Goal: Task Accomplishment & Management: Use online tool/utility

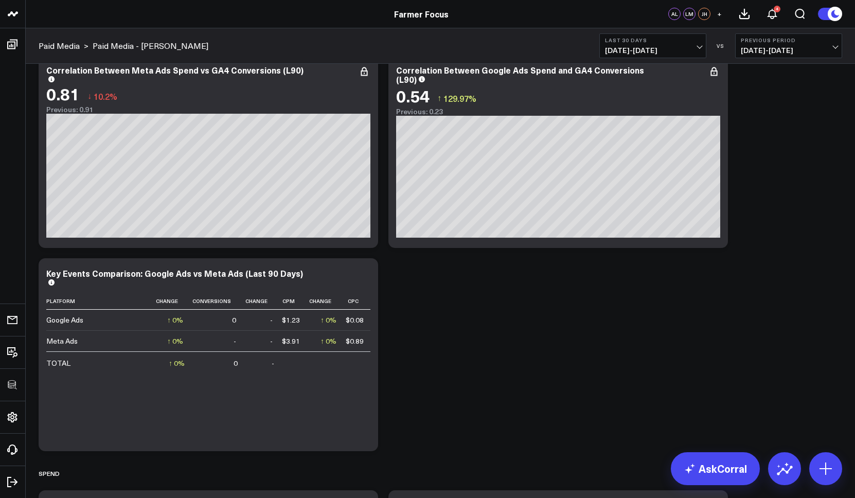
scroll to position [47, 0]
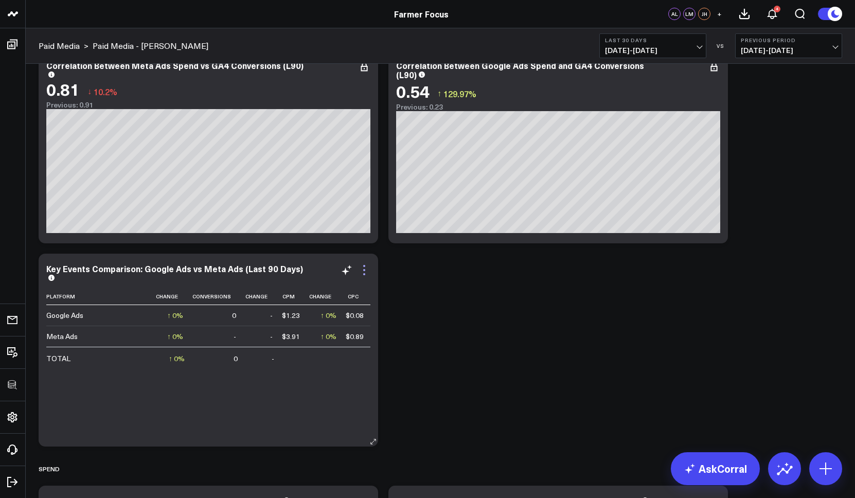
click at [360, 271] on icon at bounding box center [364, 270] width 12 height 12
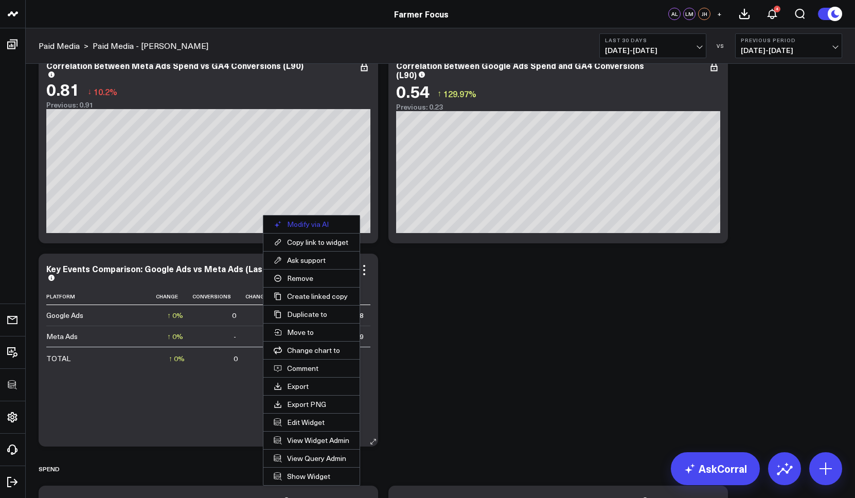
click at [311, 224] on button "Modify via AI" at bounding box center [311, 224] width 96 height 17
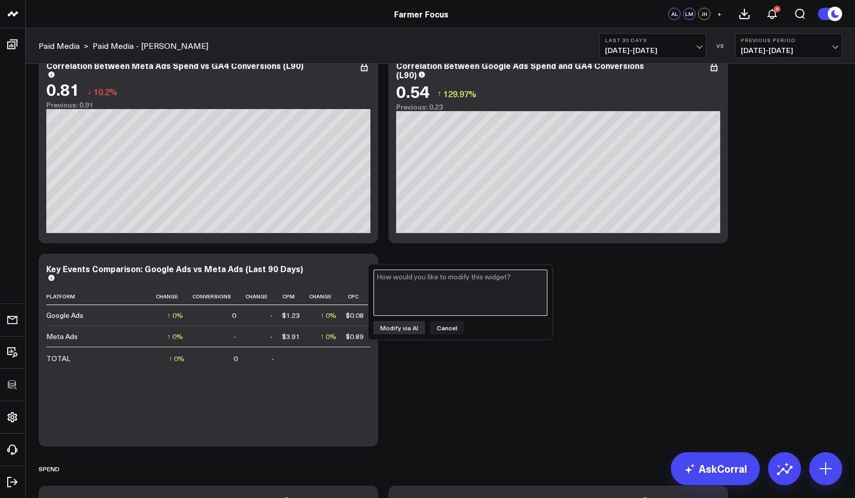
click at [449, 299] on textarea at bounding box center [461, 293] width 174 height 46
type textarea "Pull conversions for conversions column from ga4, not the platforms"
click at [410, 331] on button "Modify via AI" at bounding box center [399, 327] width 51 height 13
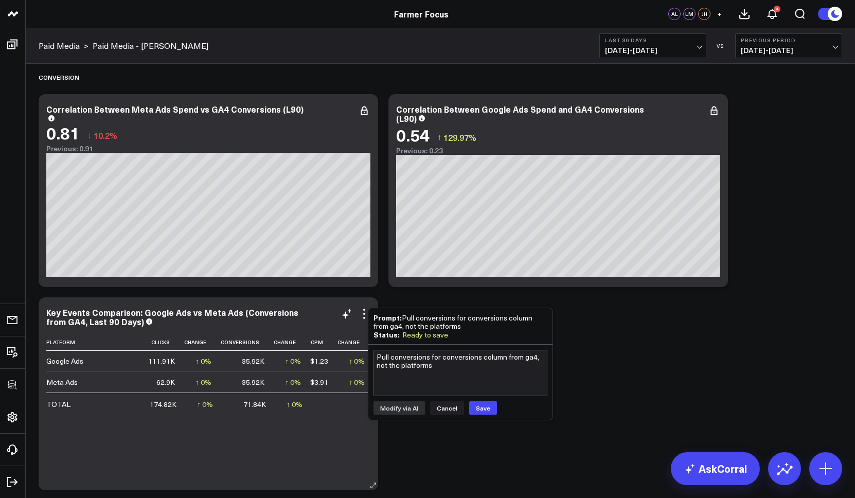
scroll to position [0, 161]
click at [464, 364] on textarea "Pull conversions for conversions column from ga4, not the platforms" at bounding box center [461, 373] width 174 height 46
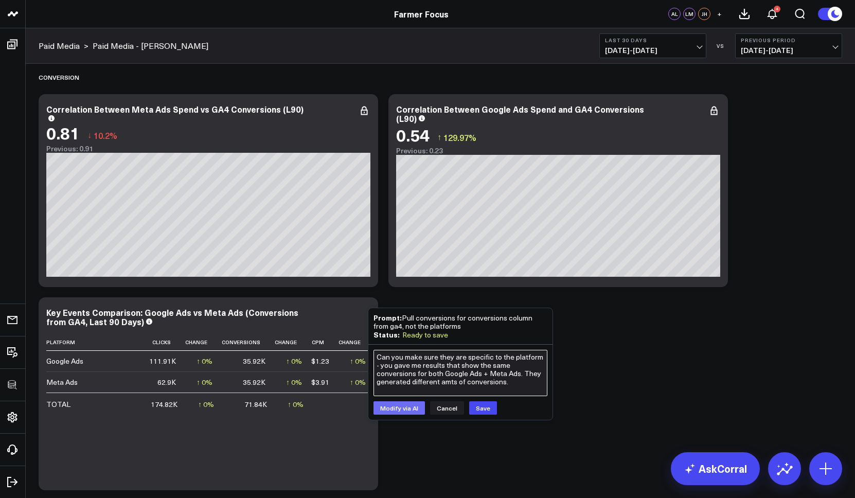
type textarea "Can you make sure they are specific to the platform - you gave me results that …"
click at [415, 410] on button "Modify via AI" at bounding box center [399, 407] width 51 height 13
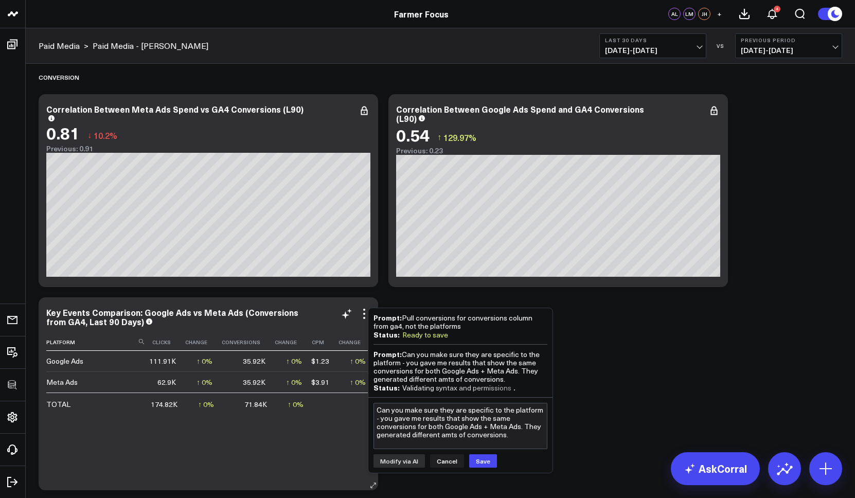
drag, startPoint x: 848, startPoint y: 181, endPoint x: 254, endPoint y: 335, distance: 613.3
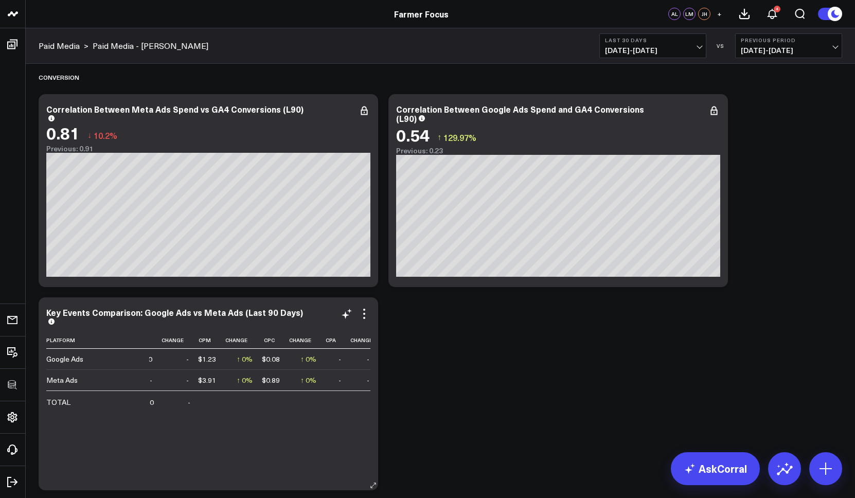
scroll to position [0, 275]
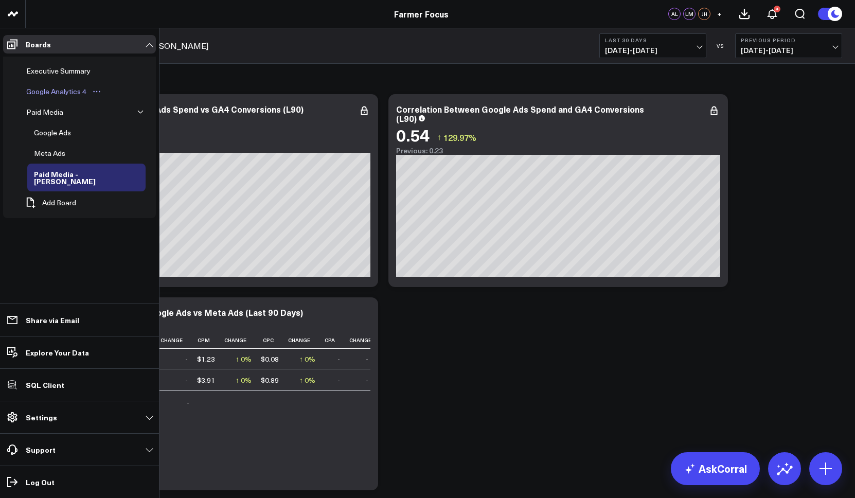
click at [59, 91] on div "Google Analytics 4" at bounding box center [56, 91] width 65 height 12
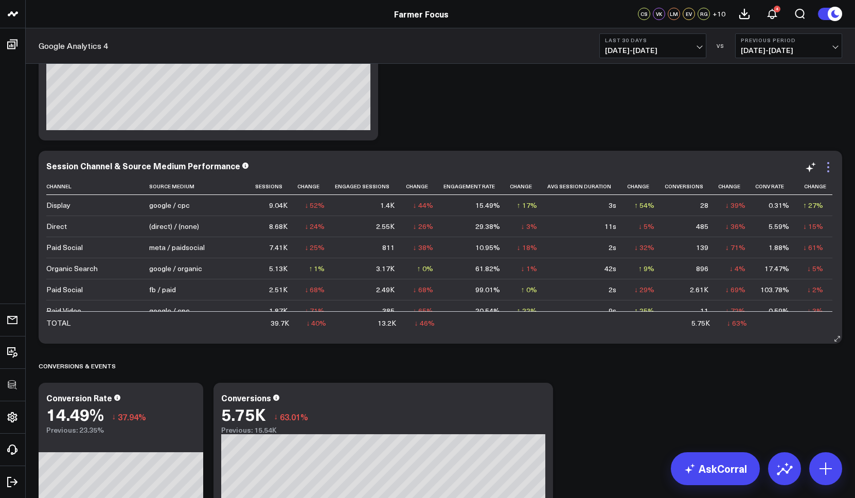
click at [599, 168] on icon at bounding box center [828, 167] width 12 height 12
click at [599, 165] on icon at bounding box center [828, 167] width 12 height 12
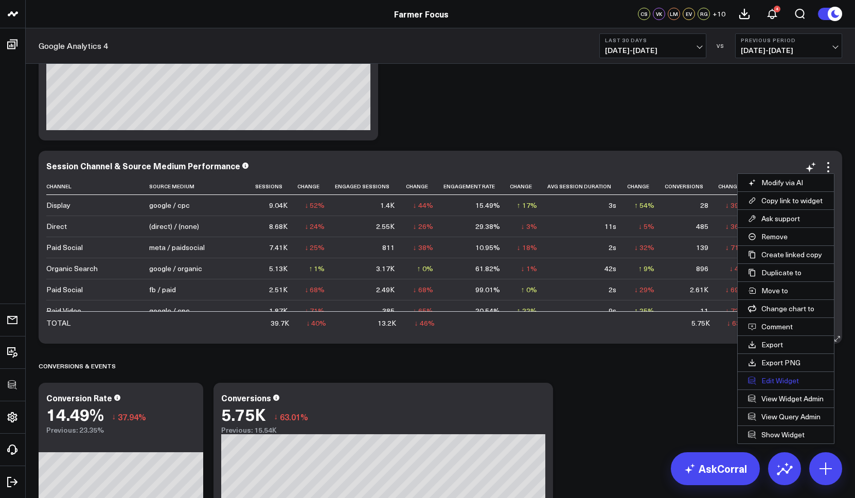
click at [599, 381] on button "Edit Widget" at bounding box center [786, 380] width 96 height 17
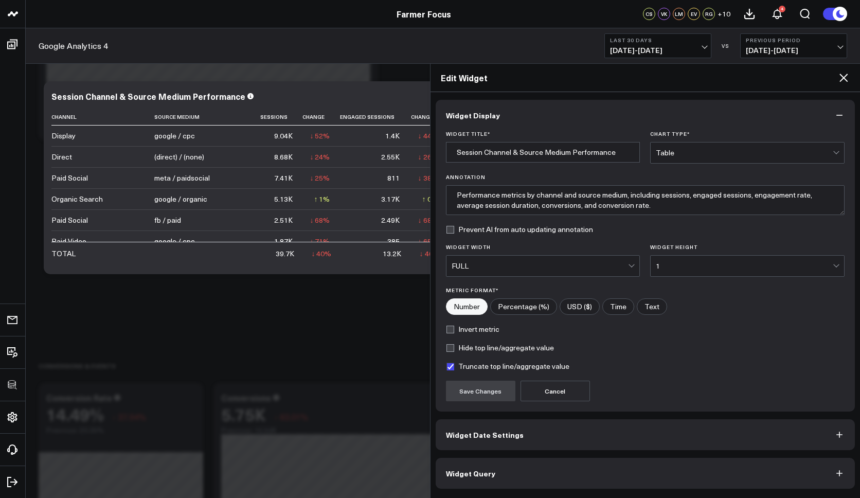
click at [520, 466] on button "Widget Query" at bounding box center [646, 473] width 420 height 31
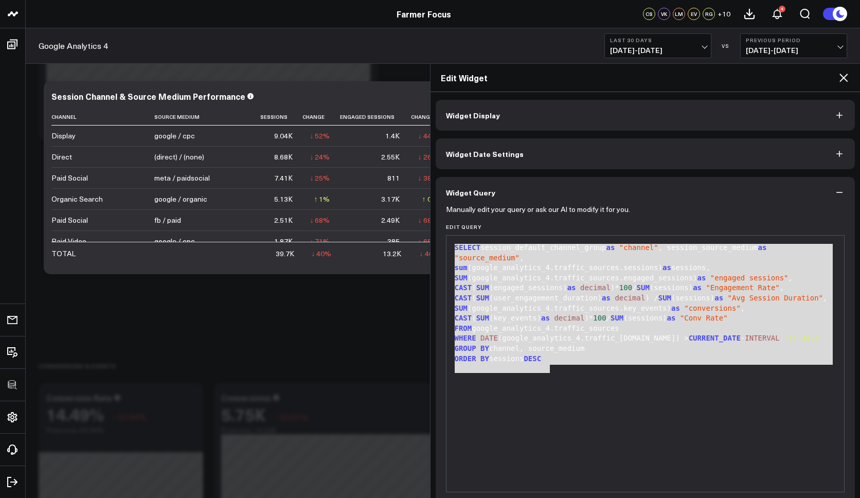
drag, startPoint x: 450, startPoint y: 242, endPoint x: 596, endPoint y: 380, distance: 201.6
click at [596, 380] on div "99 1 2 3 4 5 6 7 8 9 10 11 › ⌄ SELECT session_default_channel_group as "channel…" at bounding box center [645, 363] width 399 height 257
copy div "SELECT session_default_channel_group as "channel" , session_source_medium as "s…"
click at [599, 77] on icon at bounding box center [844, 78] width 8 height 8
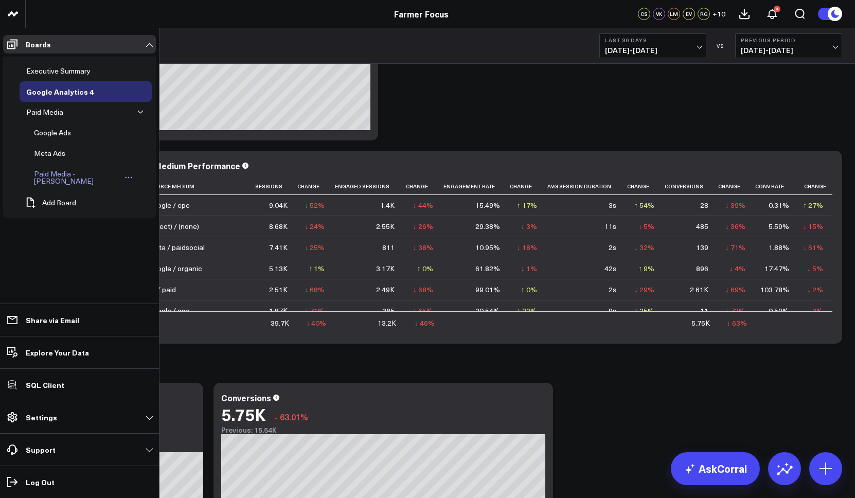
click at [57, 172] on div "Paid Media - Alex" at bounding box center [76, 178] width 91 height 20
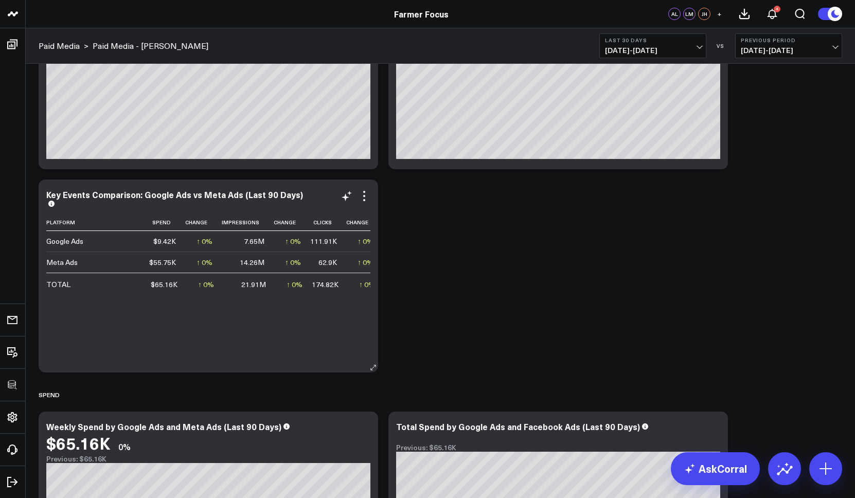
scroll to position [123, 0]
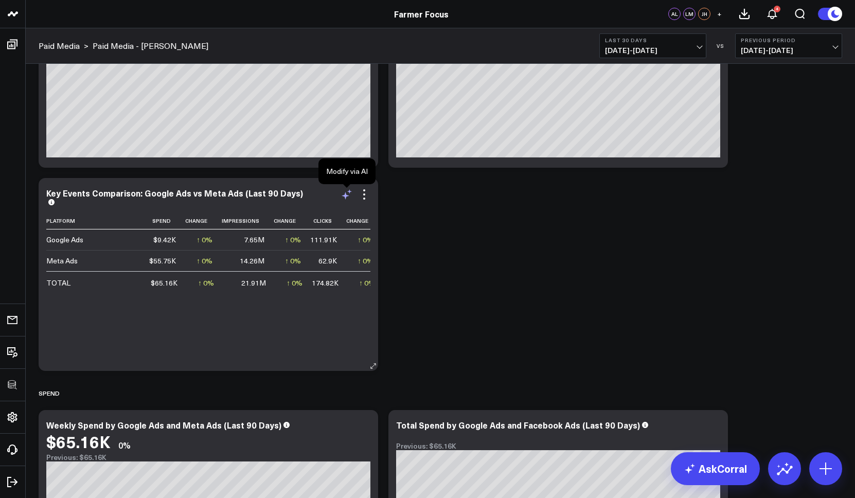
click at [349, 195] on icon at bounding box center [347, 194] width 12 height 12
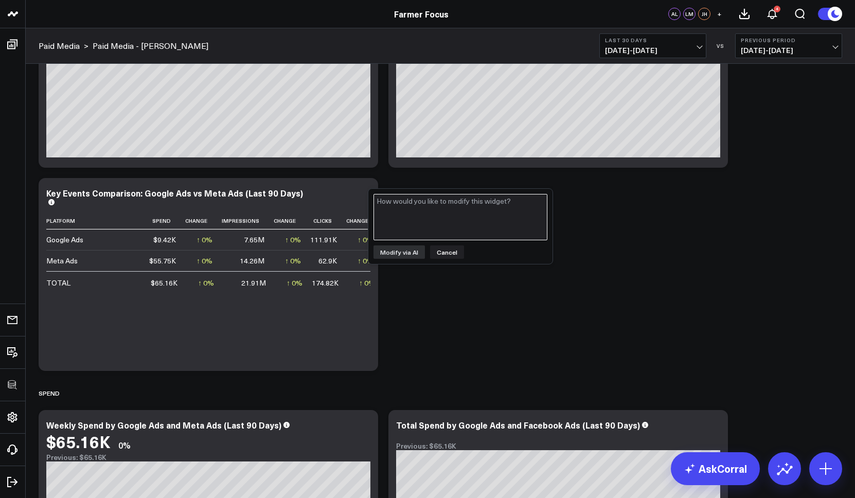
click at [425, 228] on textarea at bounding box center [461, 217] width 174 height 46
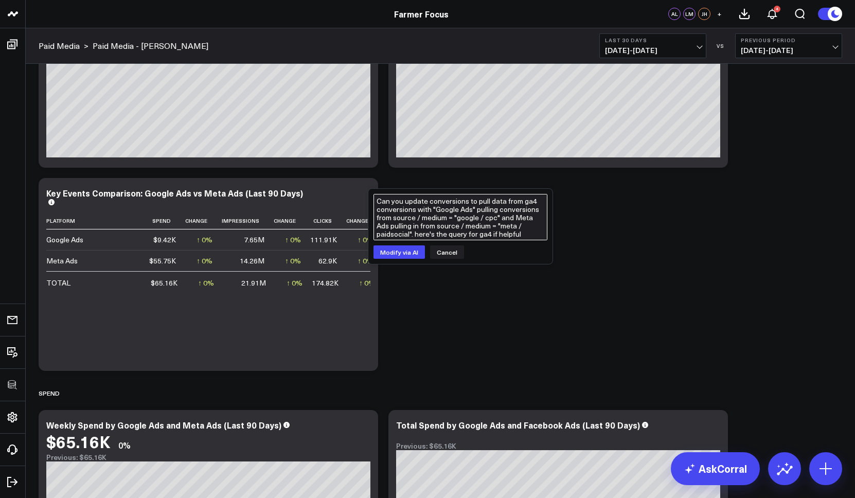
type textarea "Can you update conversions to pull data from ga4 conversions with "Google Ads" …"
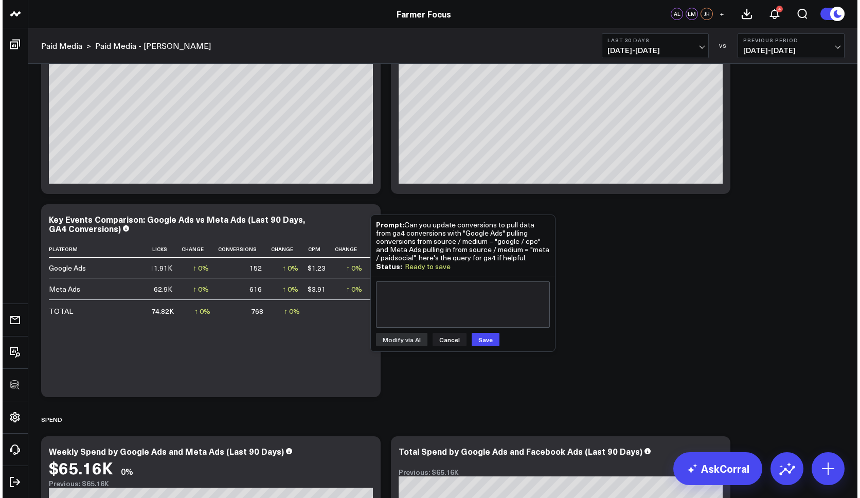
scroll to position [0, 153]
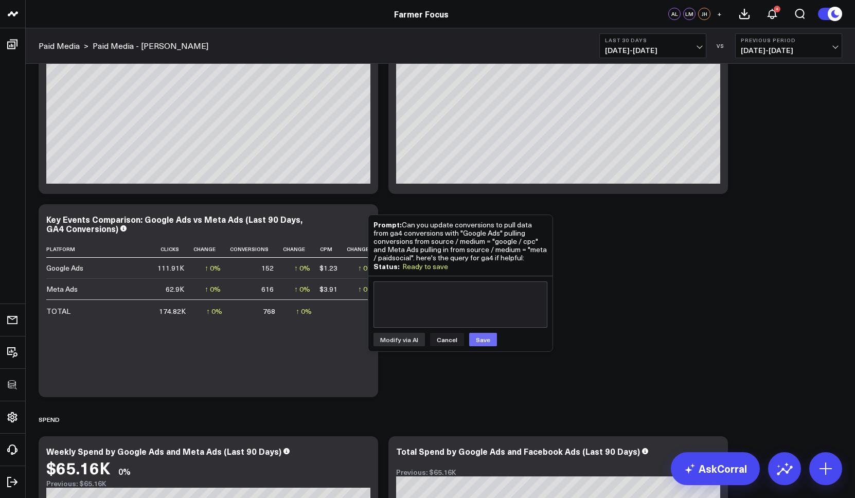
click at [489, 339] on button "Save" at bounding box center [483, 339] width 28 height 13
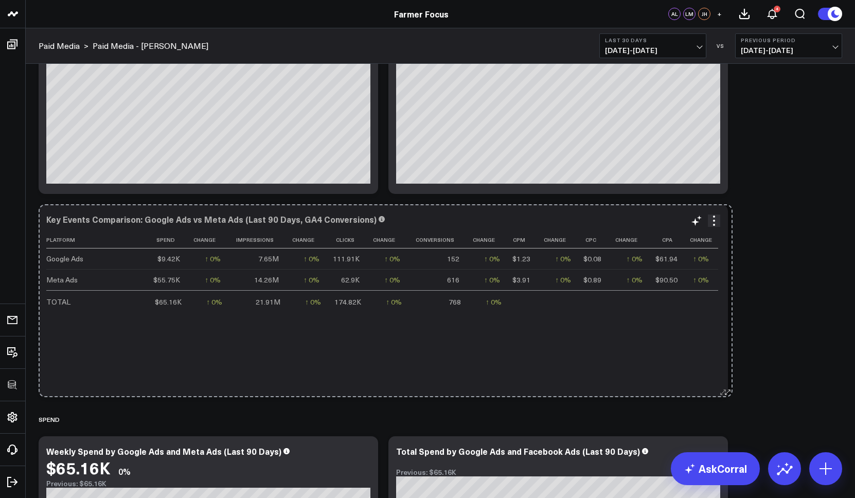
drag, startPoint x: 372, startPoint y: 391, endPoint x: 727, endPoint y: 380, distance: 354.6
click at [727, 380] on div "Key Events Comparison: Google Ads vs Meta Ads (Last 90 Days, GA4 Conversions) P…" at bounding box center [383, 300] width 689 height 193
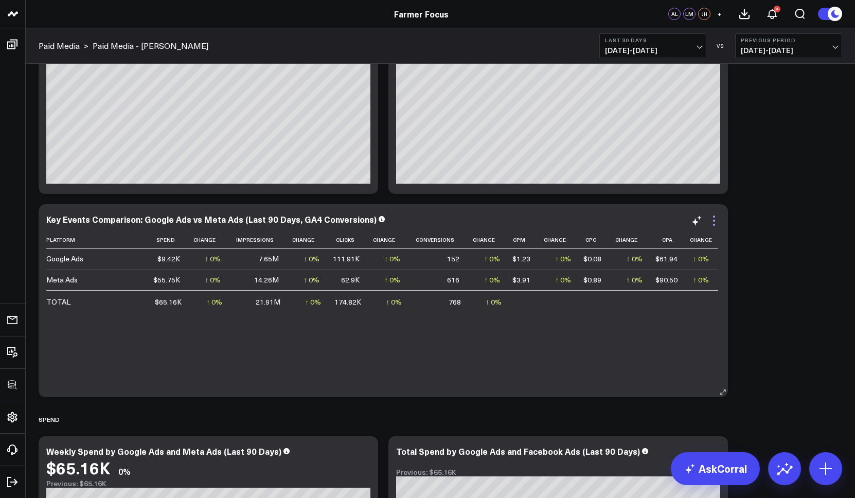
click at [716, 224] on icon at bounding box center [714, 221] width 12 height 12
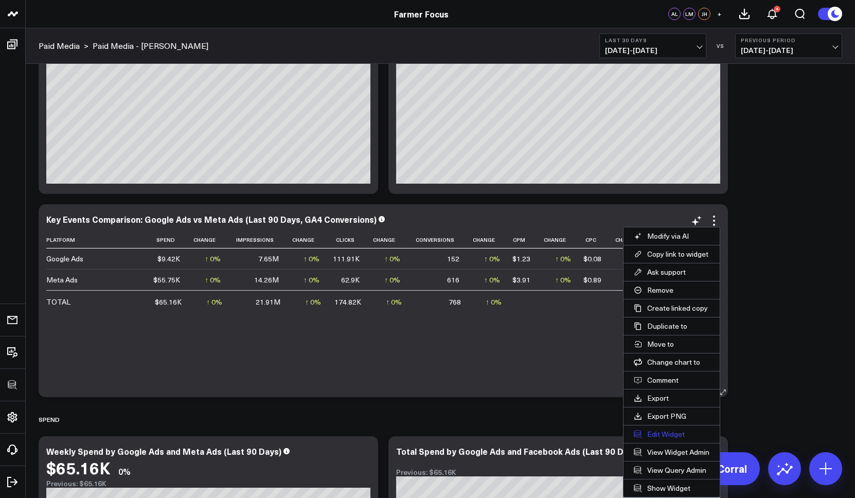
click at [664, 432] on button "Edit Widget" at bounding box center [672, 433] width 96 height 17
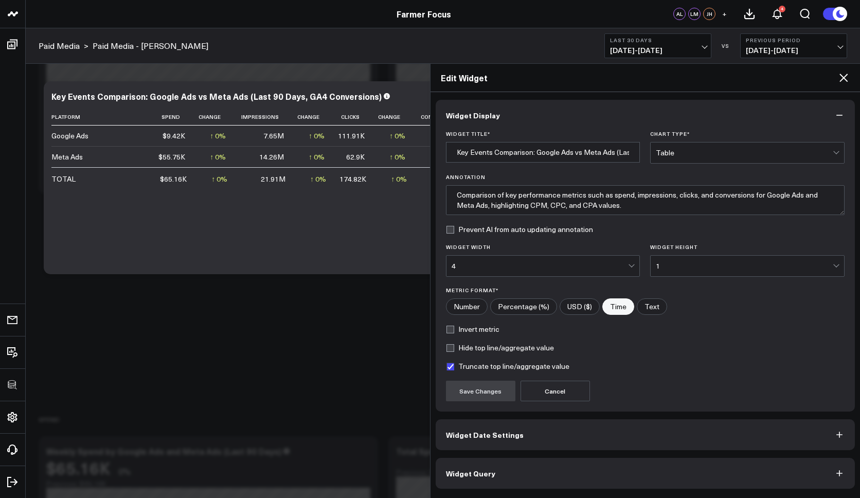
click at [528, 475] on button "Widget Query" at bounding box center [646, 473] width 420 height 31
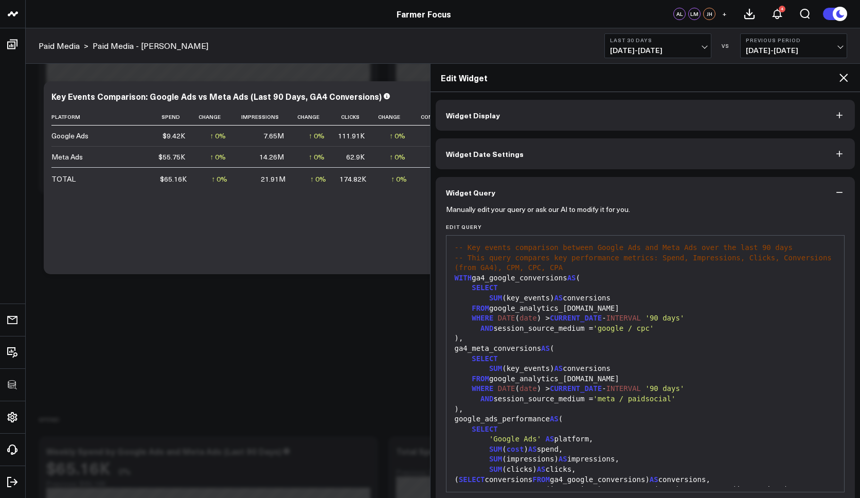
click at [846, 77] on icon at bounding box center [844, 78] width 12 height 12
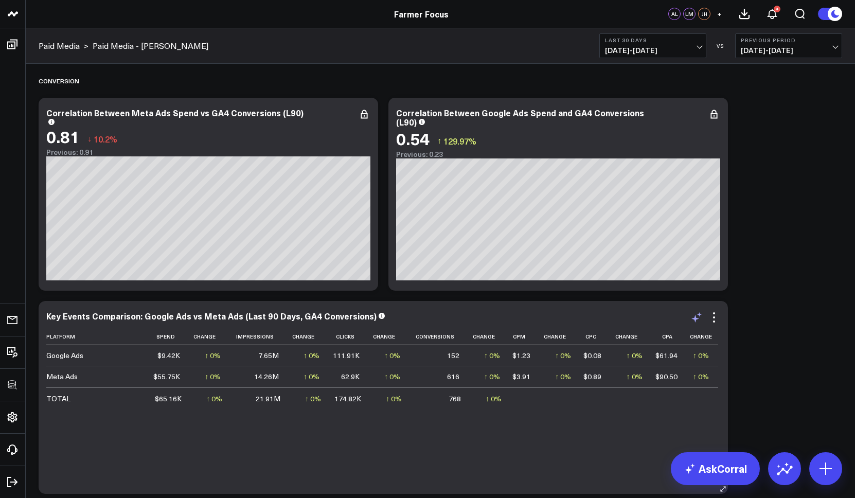
click at [695, 320] on icon at bounding box center [695, 319] width 8 height 8
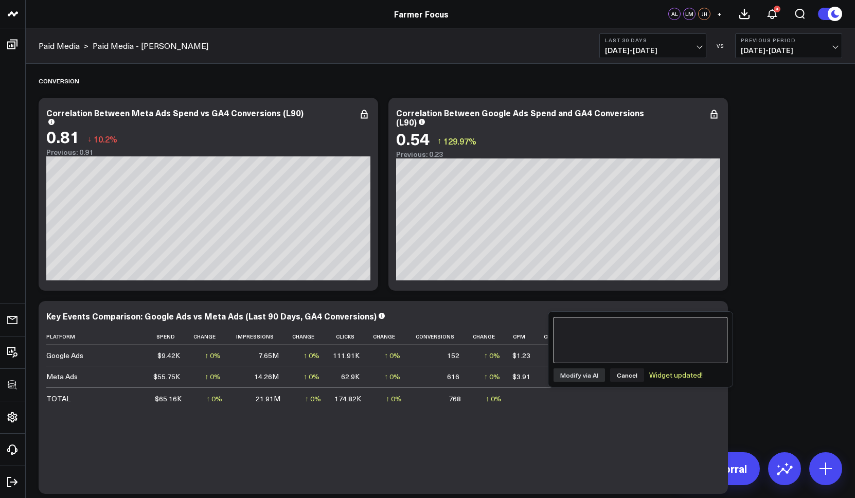
click at [645, 344] on textarea at bounding box center [641, 340] width 174 height 46
type textarea "U"
type textarea "/"
type textarea "Update this to be responsive to our platform, not last 90 days. Think we use a …"
click at [568, 376] on button "Modify via AI" at bounding box center [579, 374] width 51 height 13
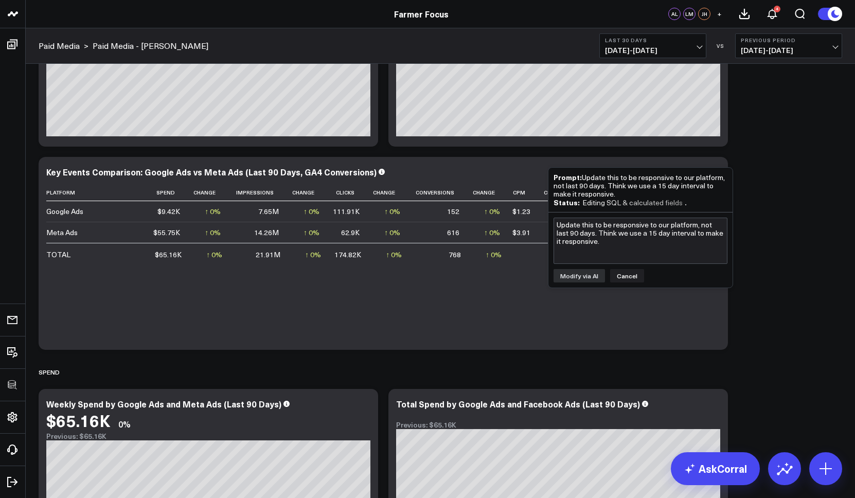
scroll to position [115, 0]
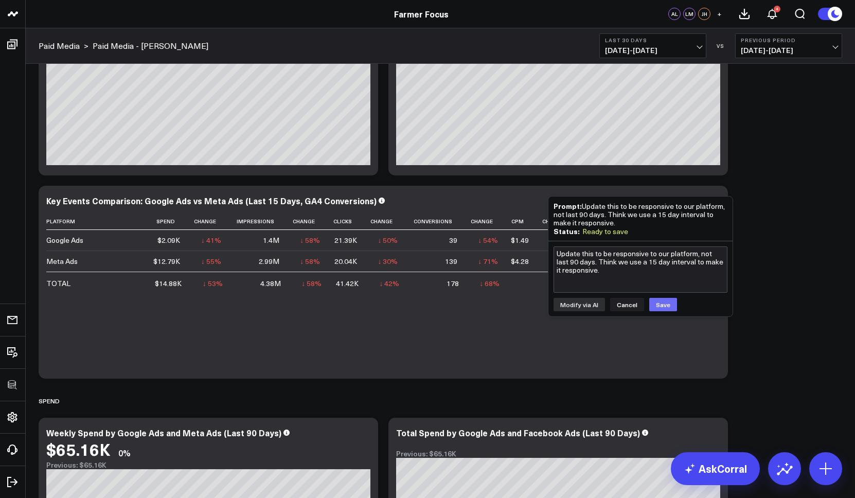
click at [664, 303] on button "Save" at bounding box center [663, 304] width 28 height 13
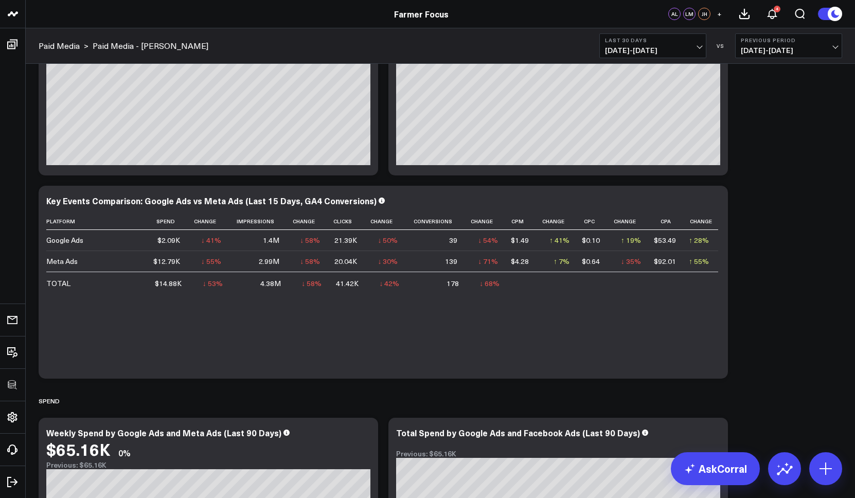
click at [681, 38] on b "Last 30 Days" at bounding box center [653, 40] width 96 height 6
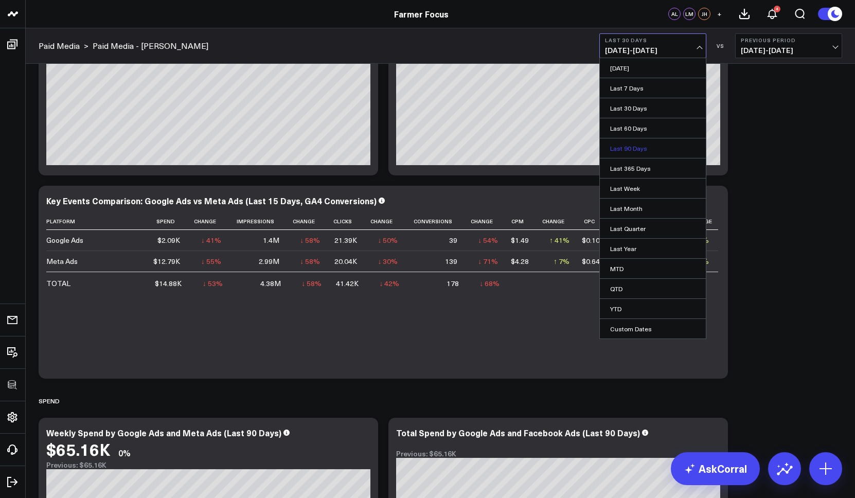
click at [626, 150] on link "Last 90 Days" at bounding box center [653, 148] width 106 height 20
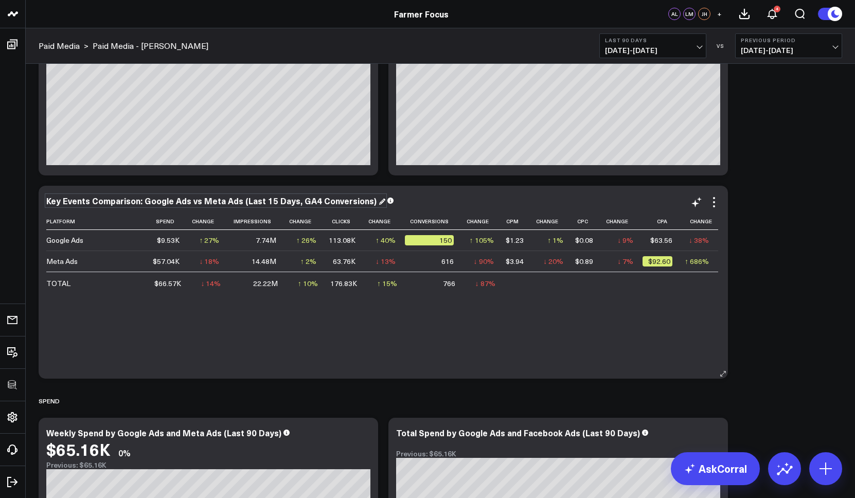
click at [241, 201] on div "Key Events Comparison: Google Ads vs Meta Ads (Last 15 Days, GA4 Conversions)" at bounding box center [215, 200] width 339 height 11
click at [651, 39] on b "Last 90 Days" at bounding box center [653, 40] width 96 height 6
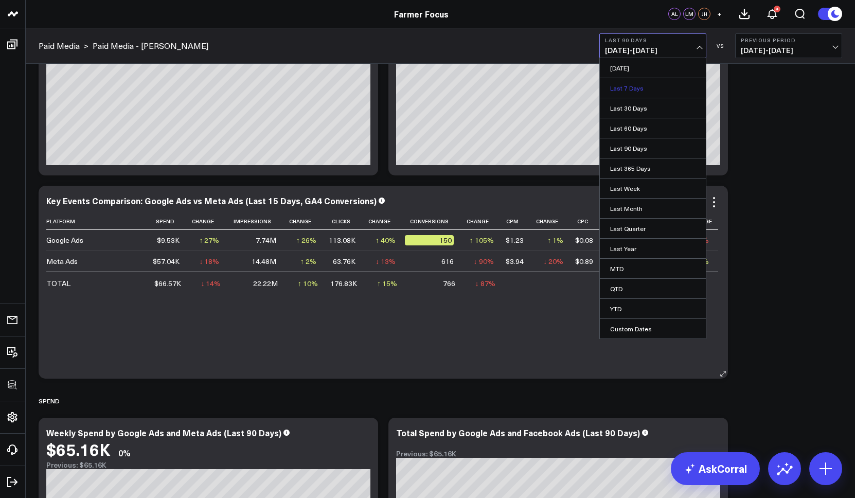
click at [627, 86] on link "Last 7 Days" at bounding box center [653, 88] width 106 height 20
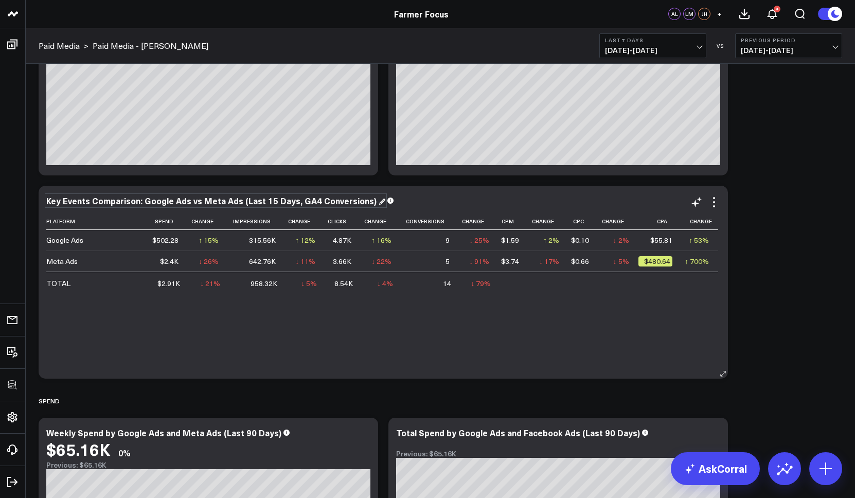
click at [246, 201] on div "Key Events Comparison: Google Ads vs Meta Ads (Last 15 Days, GA4 Conversions)" at bounding box center [215, 200] width 339 height 11
drag, startPoint x: 239, startPoint y: 203, endPoint x: 293, endPoint y: 199, distance: 54.2
click at [293, 199] on div "Key Events Comparison: Google Ads vs Meta Ads (Last 15 Days, GA4 Conversions)" at bounding box center [212, 200] width 332 height 11
click at [145, 202] on div "Key Events Comparison: Google Ads vs Meta Ads (GA4 Conversions)" at bounding box center [187, 200] width 283 height 11
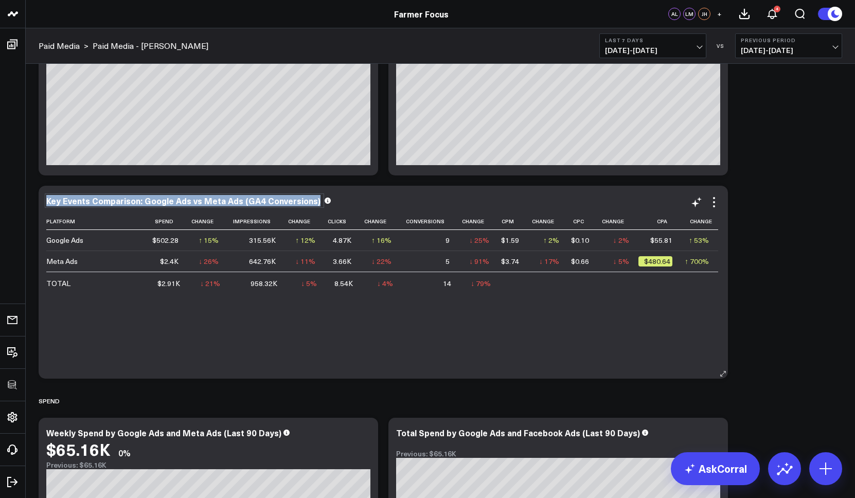
drag, startPoint x: 308, startPoint y: 199, endPoint x: 43, endPoint y: 199, distance: 265.0
click at [43, 199] on div "Key Events Comparison: Google Ads vs Meta Ads (GA4 Conversions) Platform Spend …" at bounding box center [383, 282] width 689 height 193
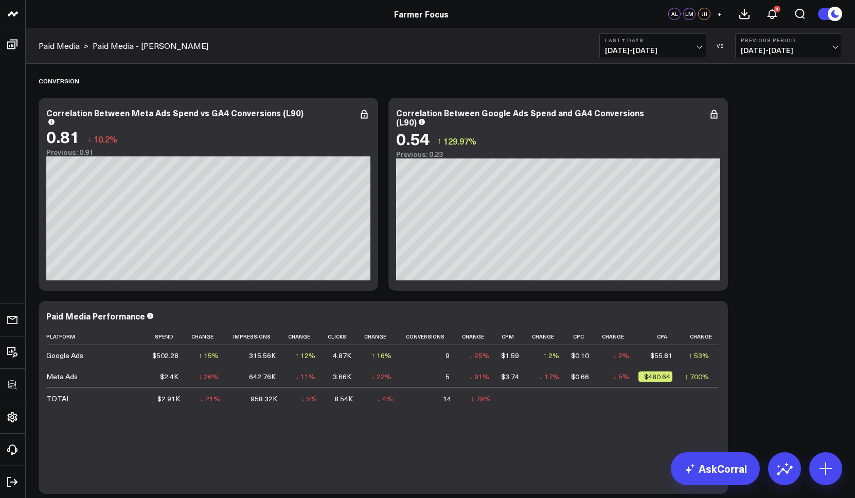
click at [650, 41] on b "Last 7 Days" at bounding box center [653, 40] width 96 height 6
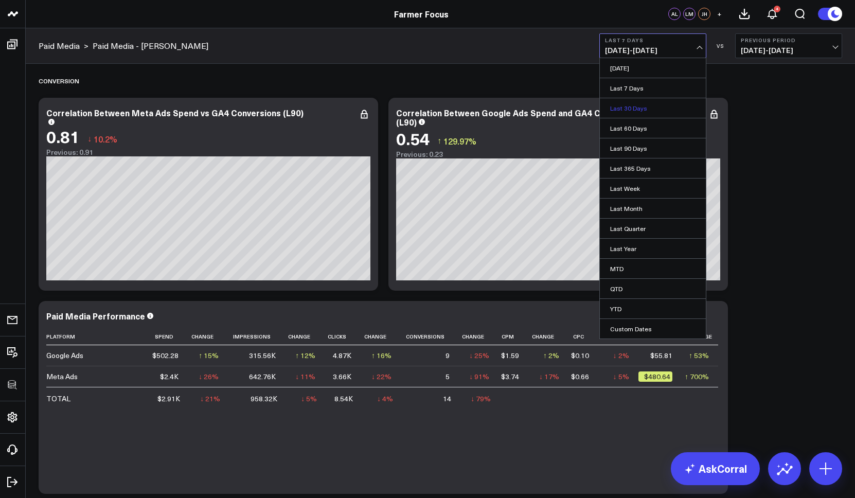
click at [630, 109] on link "Last 30 Days" at bounding box center [653, 108] width 106 height 20
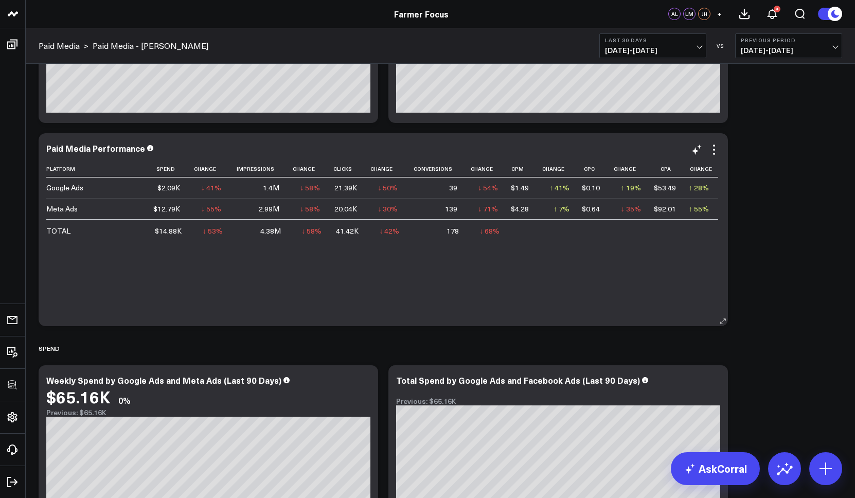
scroll to position [166, 0]
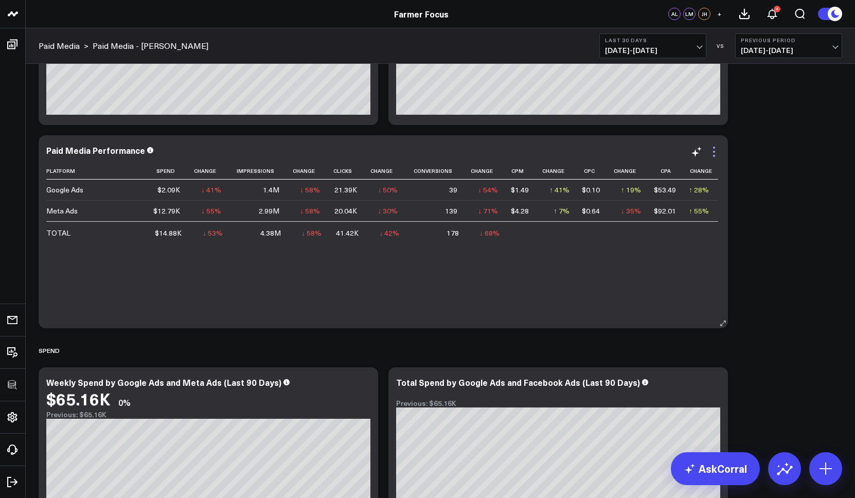
click at [719, 154] on icon at bounding box center [714, 152] width 12 height 12
click at [716, 152] on icon at bounding box center [714, 152] width 12 height 12
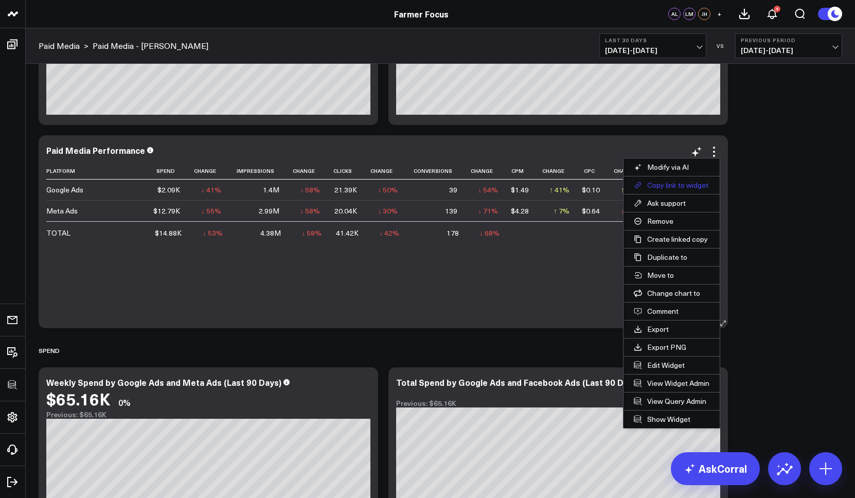
click at [664, 186] on button "Copy link to widget" at bounding box center [672, 184] width 96 height 17
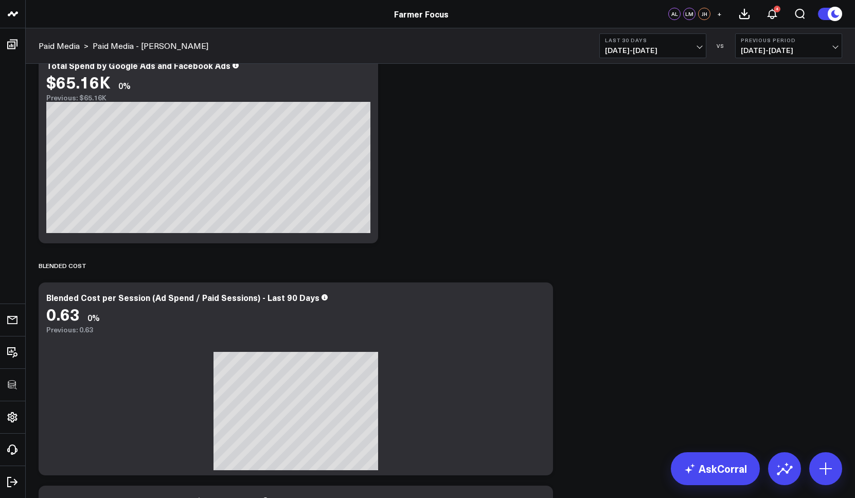
scroll to position [695, 0]
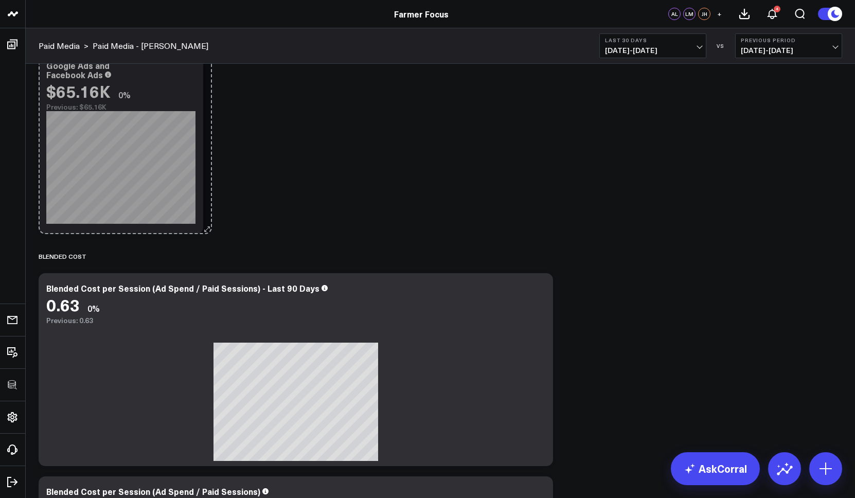
drag, startPoint x: 368, startPoint y: 226, endPoint x: 327, endPoint y: 226, distance: 41.2
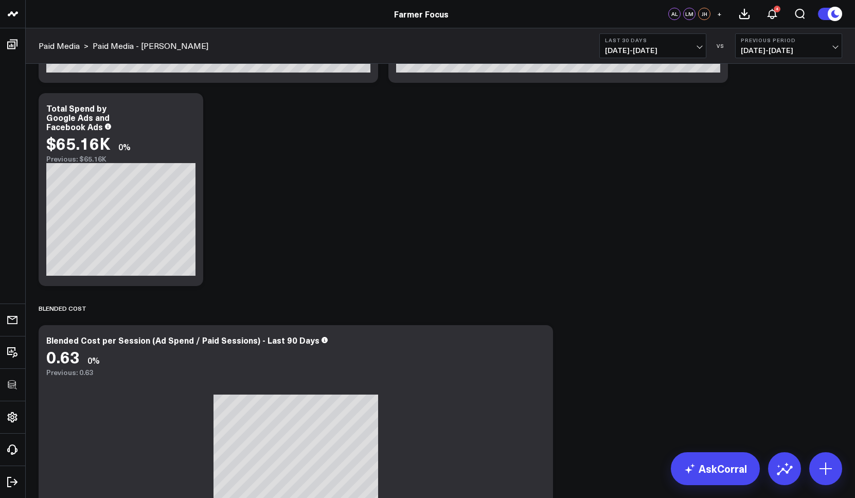
scroll to position [644, 0]
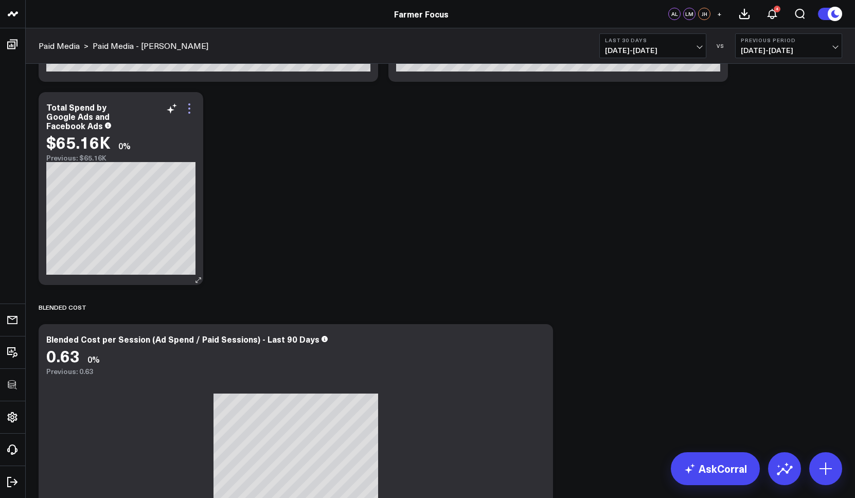
click at [190, 110] on icon at bounding box center [189, 108] width 12 height 12
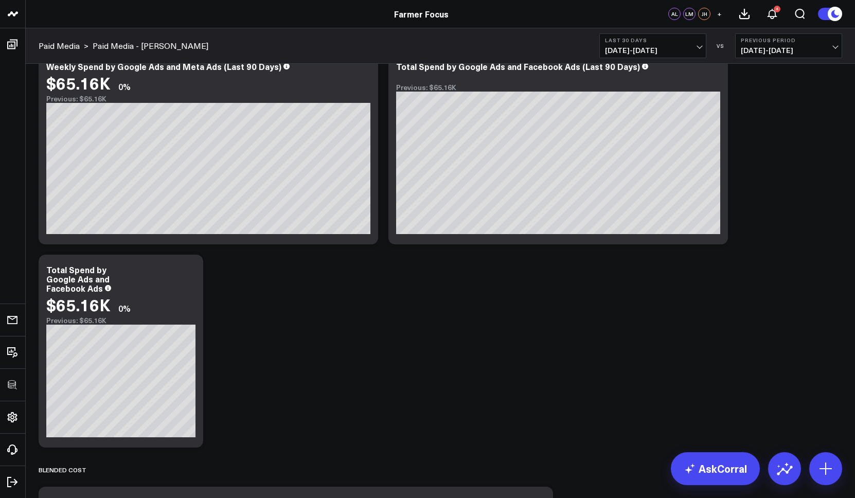
scroll to position [515, 0]
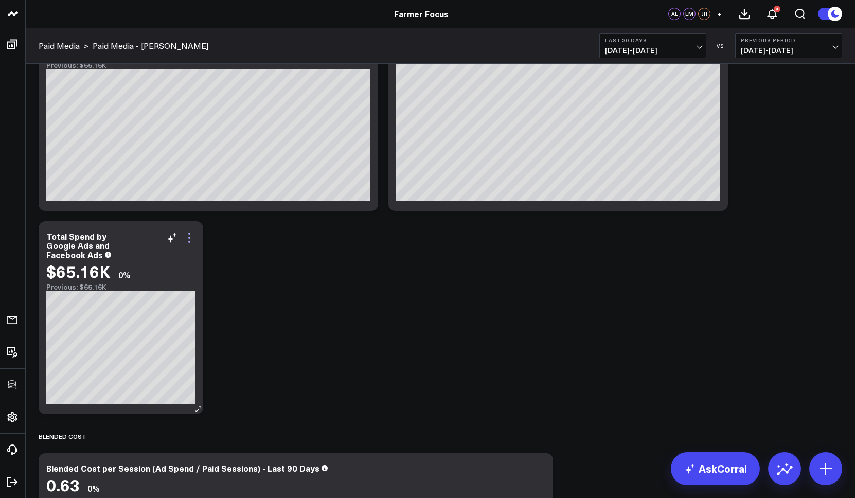
click at [188, 237] on icon at bounding box center [189, 238] width 12 height 12
click at [193, 237] on icon at bounding box center [189, 238] width 12 height 12
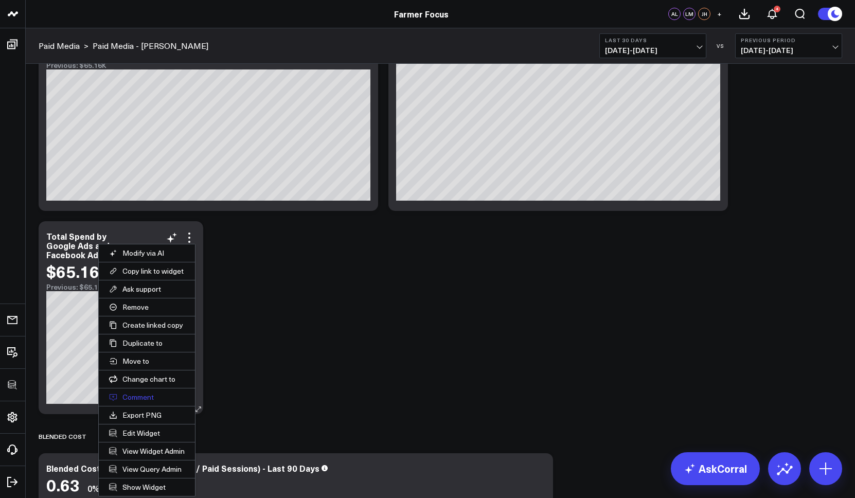
click at [141, 396] on button "Comment" at bounding box center [147, 396] width 96 height 17
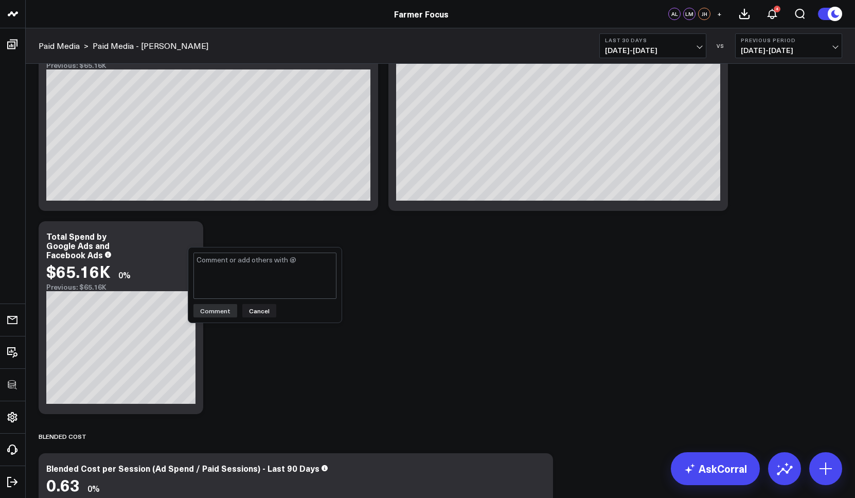
click at [247, 271] on textarea at bounding box center [264, 276] width 143 height 46
type textarea "@Jeremy Hilliker - why is this comparison broken?"
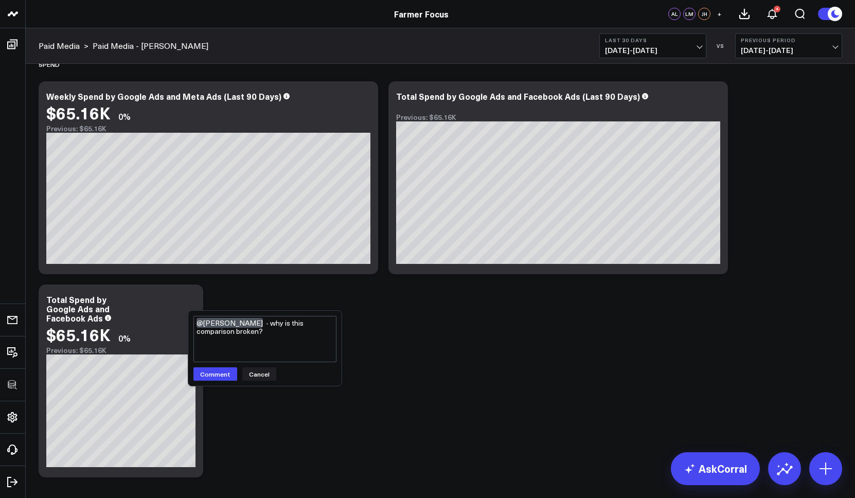
scroll to position [451, 0]
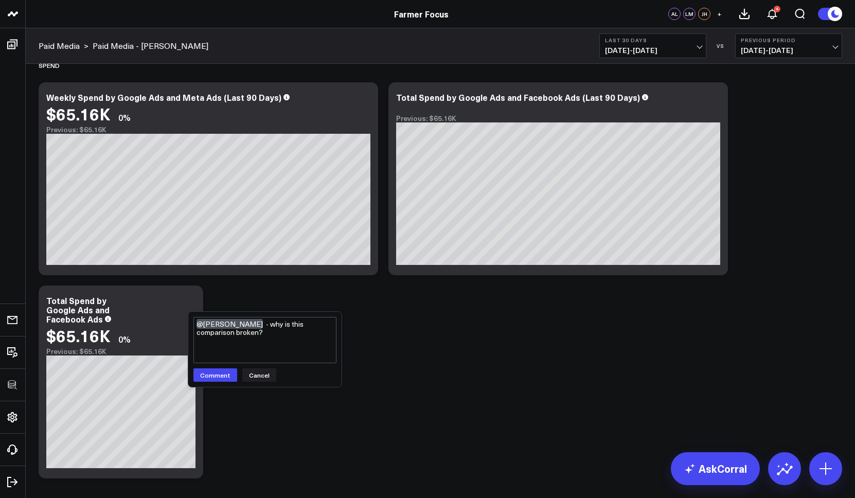
click at [189, 299] on icon at bounding box center [189, 302] width 12 height 12
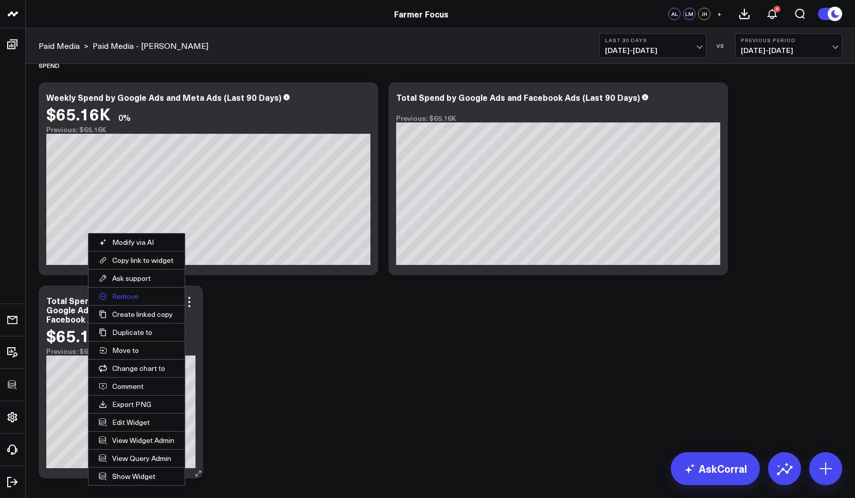
click at [122, 295] on button "Remove" at bounding box center [136, 296] width 96 height 17
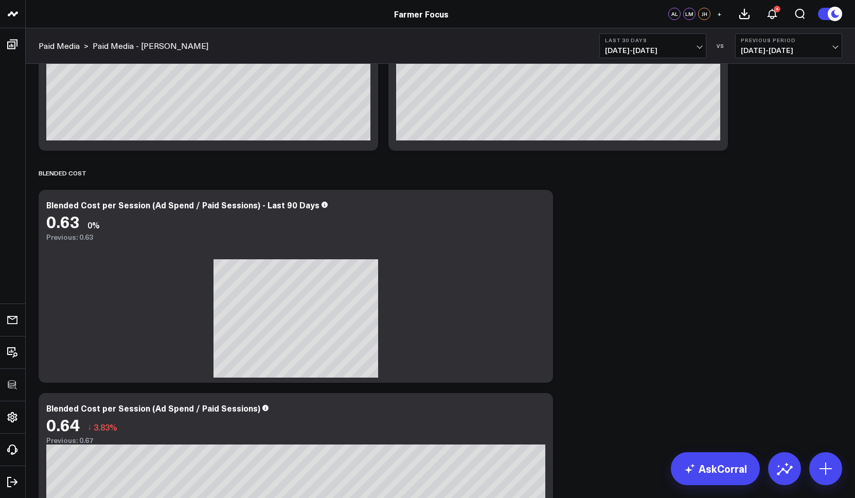
scroll to position [574, 0]
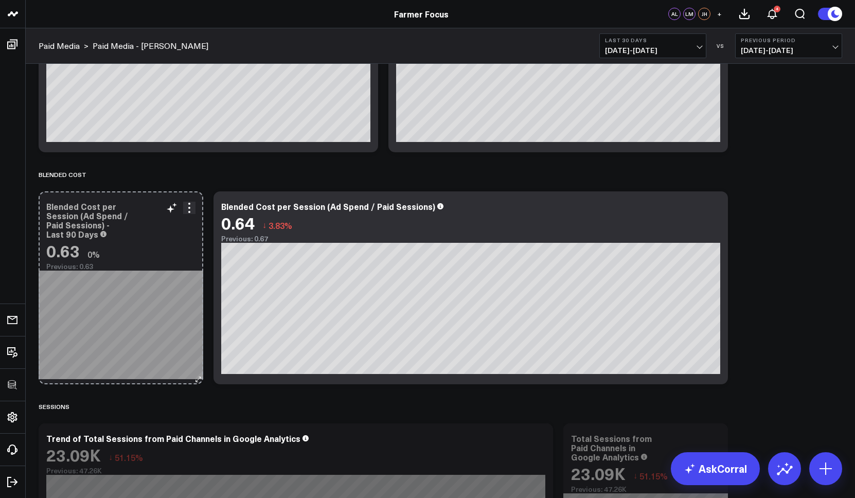
click at [164, 371] on div "Blended Cost per Session (Ad Spend / Paid Sessions) - Last 90 Days 0.63 0% Prev…" at bounding box center [121, 287] width 165 height 193
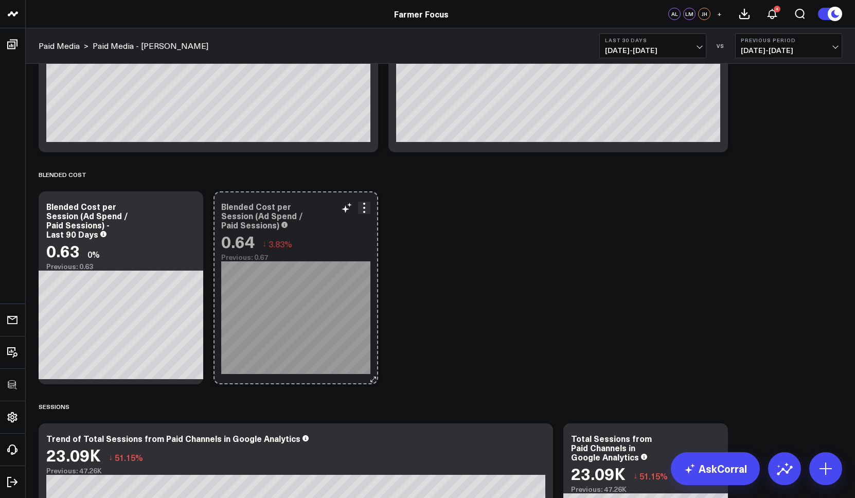
drag, startPoint x: 721, startPoint y: 380, endPoint x: 346, endPoint y: 376, distance: 374.6
click at [346, 376] on div "Blended Cost per Session (Ad Spend / Paid Sessions) 0.64 ↓ 3.83% Previous: 0.67…" at bounding box center [296, 287] width 165 height 193
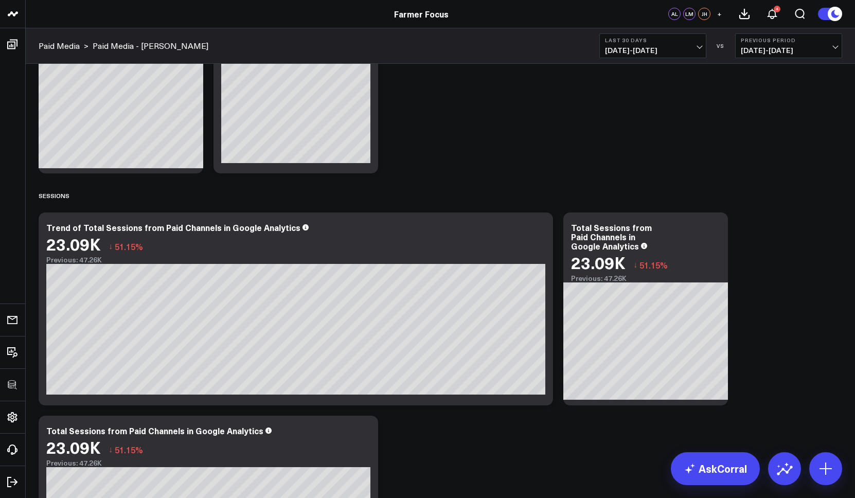
scroll to position [785, 0]
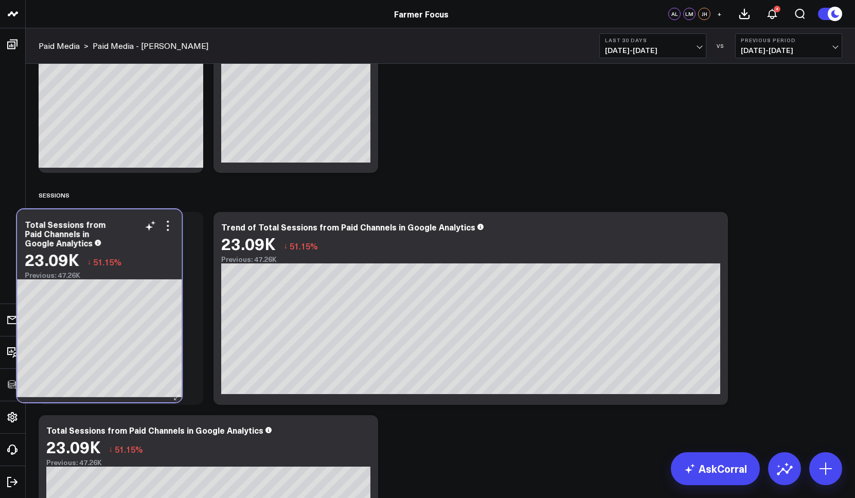
drag, startPoint x: 672, startPoint y: 220, endPoint x: 126, endPoint y: 217, distance: 546.4
click at [126, 217] on div "Total Sessions from Paid Channels in Google Analytics 23.09K ↓ 51.15% Previous:…" at bounding box center [99, 244] width 165 height 70
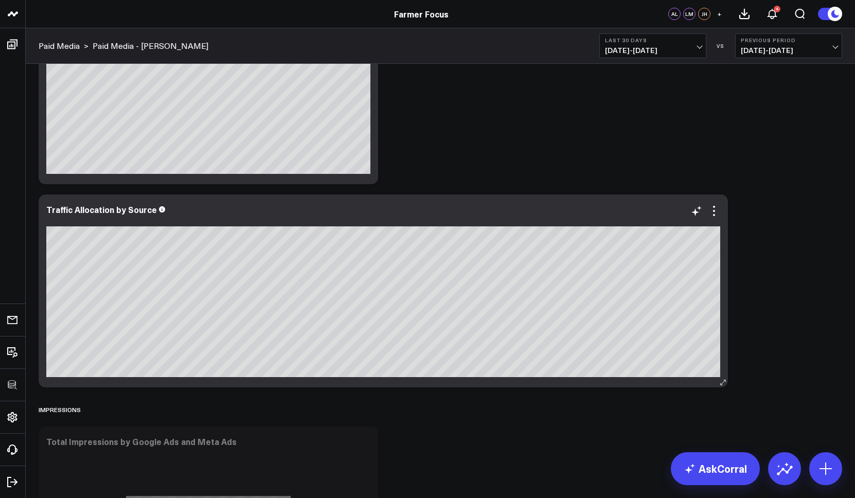
scroll to position [1451, 0]
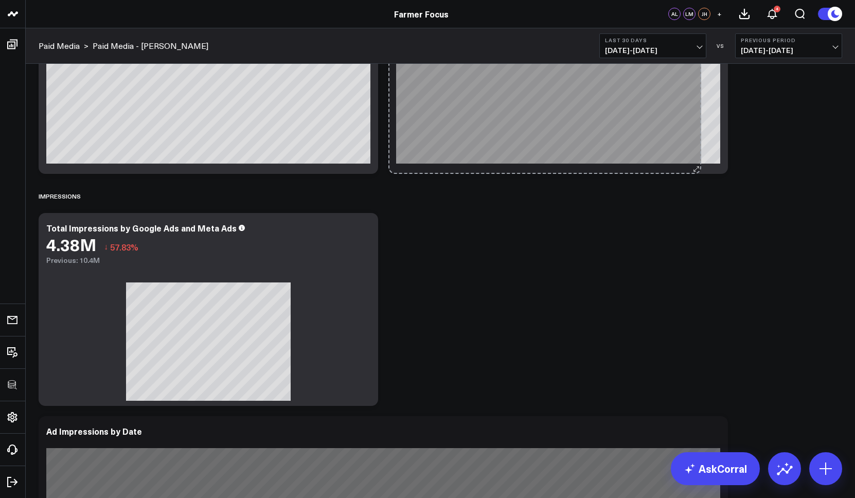
drag, startPoint x: 723, startPoint y: 370, endPoint x: 508, endPoint y: 352, distance: 215.2
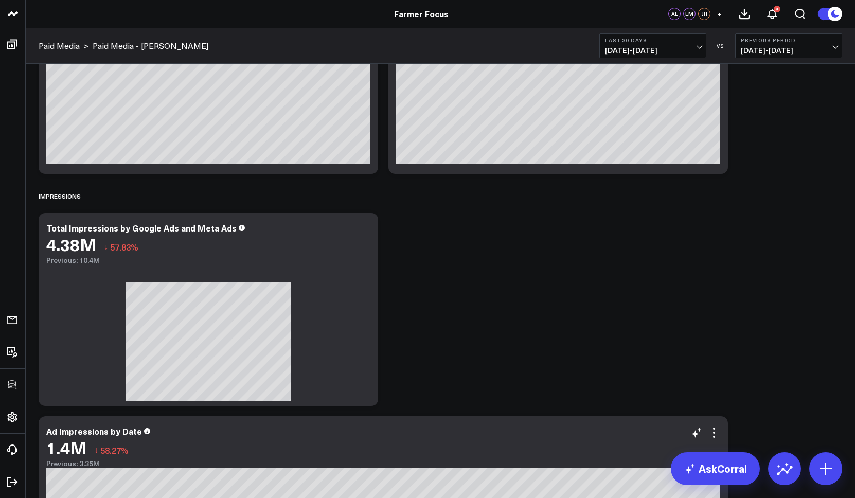
click at [366, 397] on div "Total Impressions by Google Ads and Meta Ads 4.38M ↓ 57.83% Previous: 10.4M" at bounding box center [209, 309] width 340 height 193
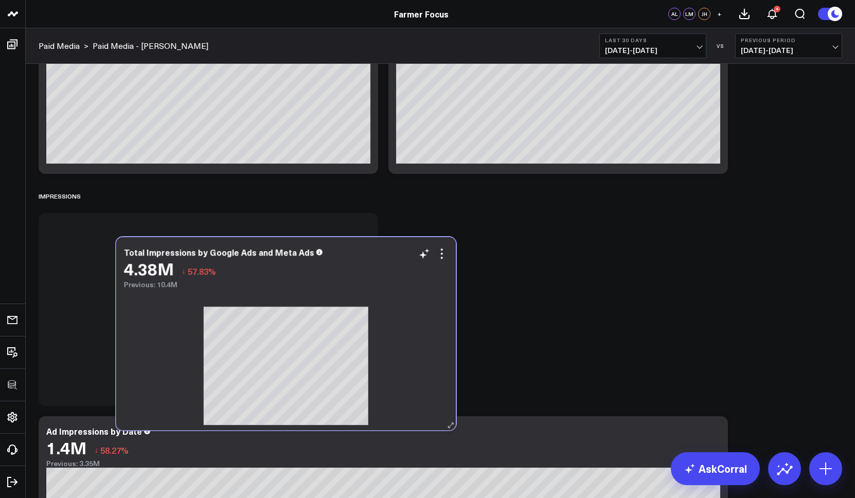
scroll to position [1556, 0]
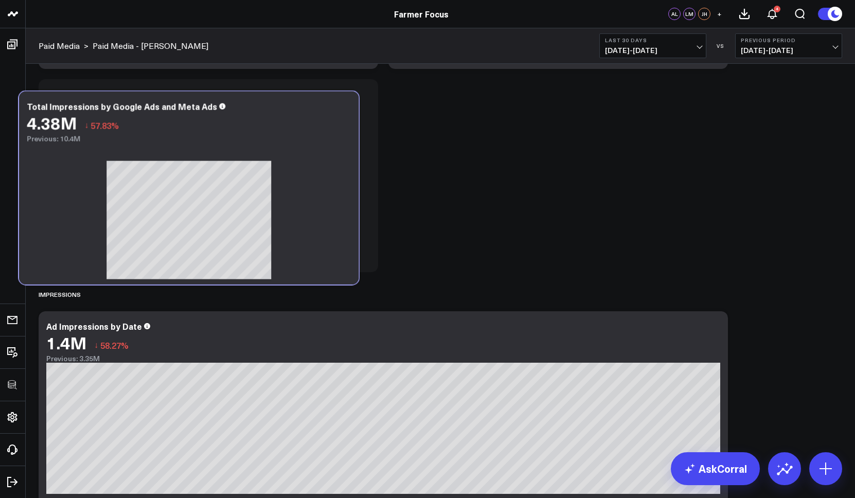
drag, startPoint x: 347, startPoint y: 276, endPoint x: 373, endPoint y: 260, distance: 30.7
click at [347, 275] on div "Total Impressions by Google Ads and Meta Ads 4.38M ↓ 57.83% Previous: 10.4M" at bounding box center [189, 188] width 340 height 193
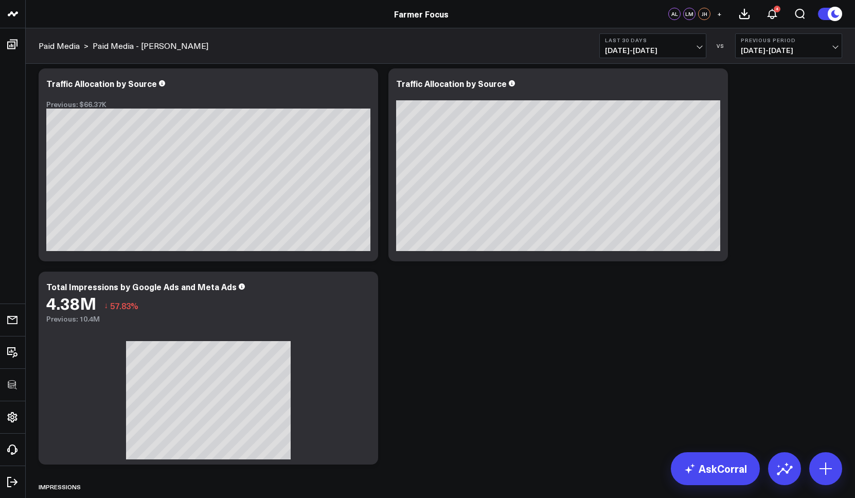
scroll to position [1353, 0]
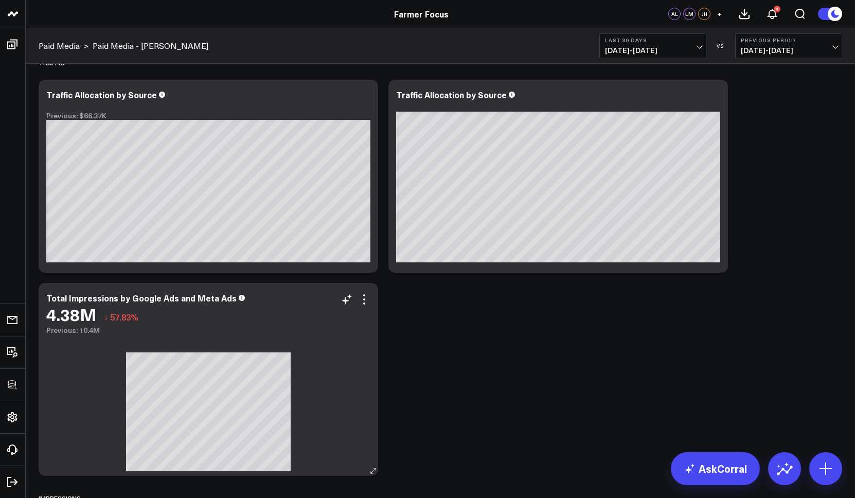
click at [361, 456] on div "Total Impressions by Google Ads and Meta Ads 4.38M ↓ 57.83% Previous: 10.4M" at bounding box center [209, 379] width 340 height 193
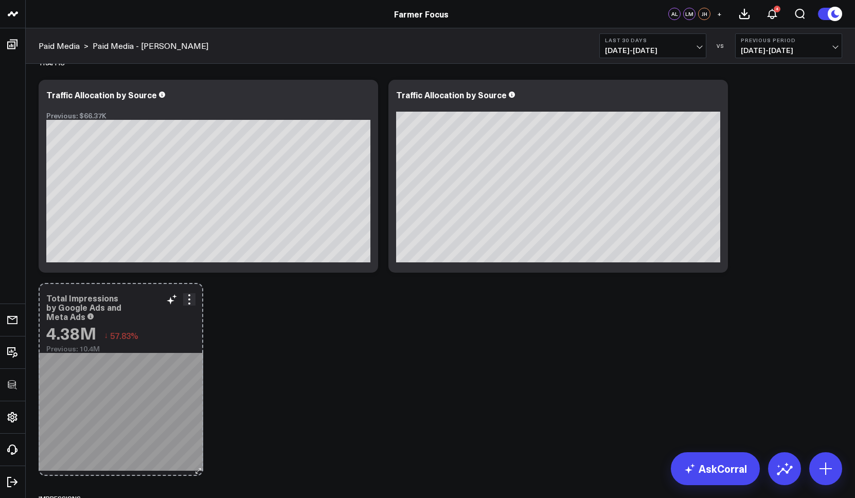
click at [157, 448] on div "Total Impressions by Google Ads and Meta Ads 4.38M ↓ 57.83% Previous: 10.4M Goa…" at bounding box center [121, 379] width 165 height 193
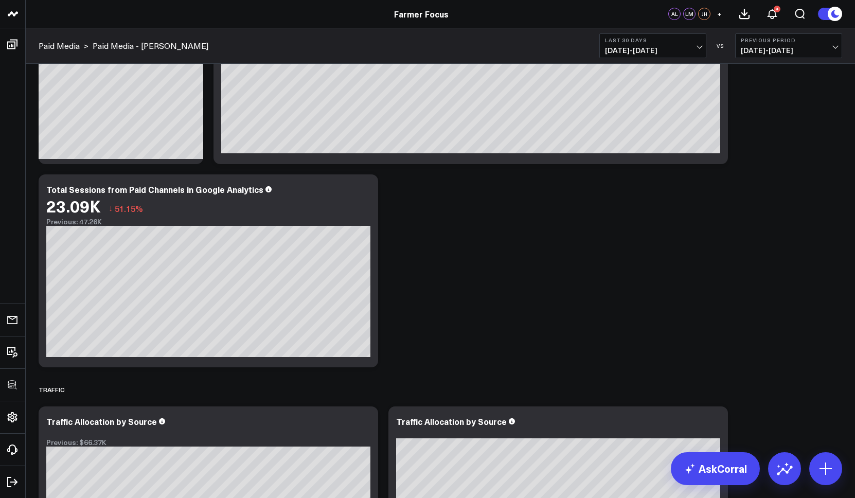
scroll to position [1027, 0]
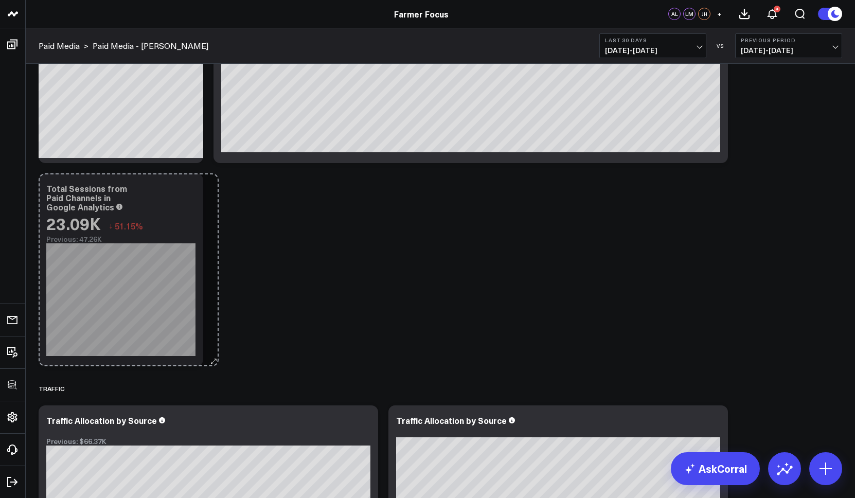
drag, startPoint x: 374, startPoint y: 362, endPoint x: 215, endPoint y: 352, distance: 159.8
click at [215, 352] on div "Conversion Modify via AI Copy link to widget Ask support Remove Create linked c…" at bounding box center [440, 38] width 814 height 2002
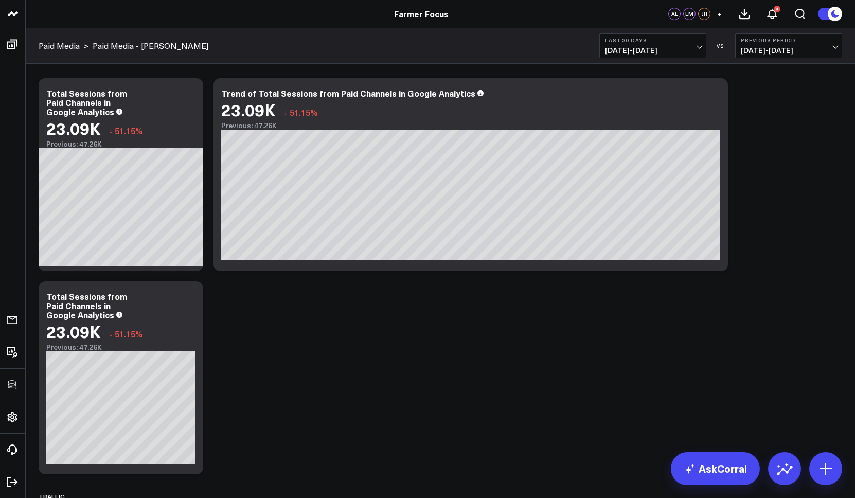
scroll to position [919, 0]
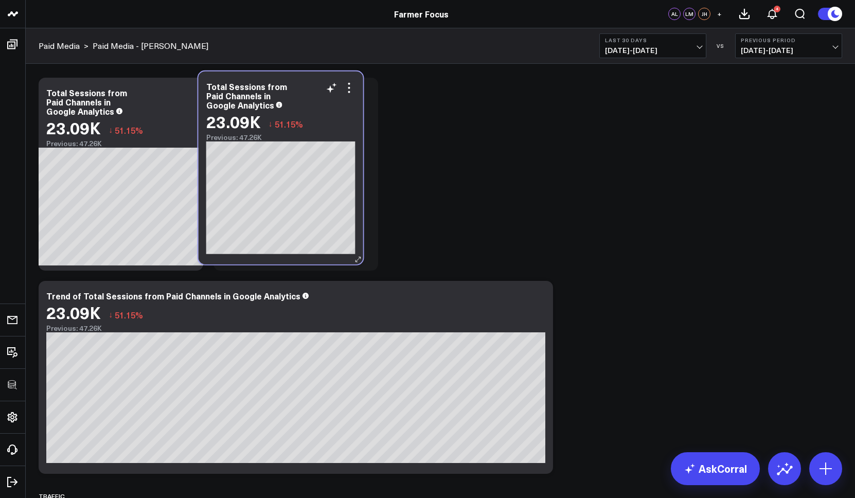
drag, startPoint x: 139, startPoint y: 289, endPoint x: 302, endPoint y: 81, distance: 263.9
click at [299, 81] on div "Total Sessions from Paid Channels in Google Analytics 23.09K ↓ 51.15% Previous:…" at bounding box center [281, 168] width 165 height 193
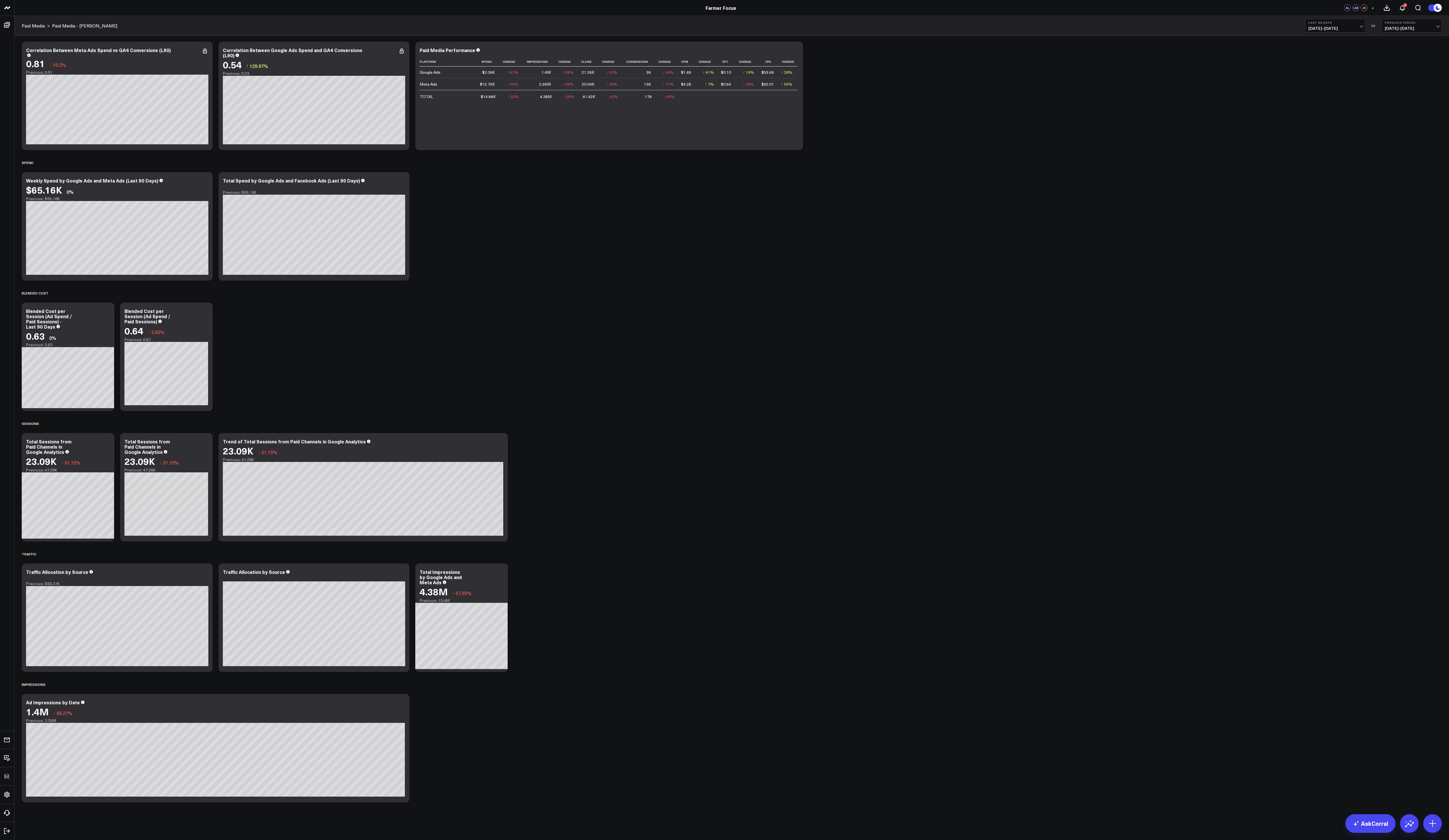
scroll to position [0, 0]
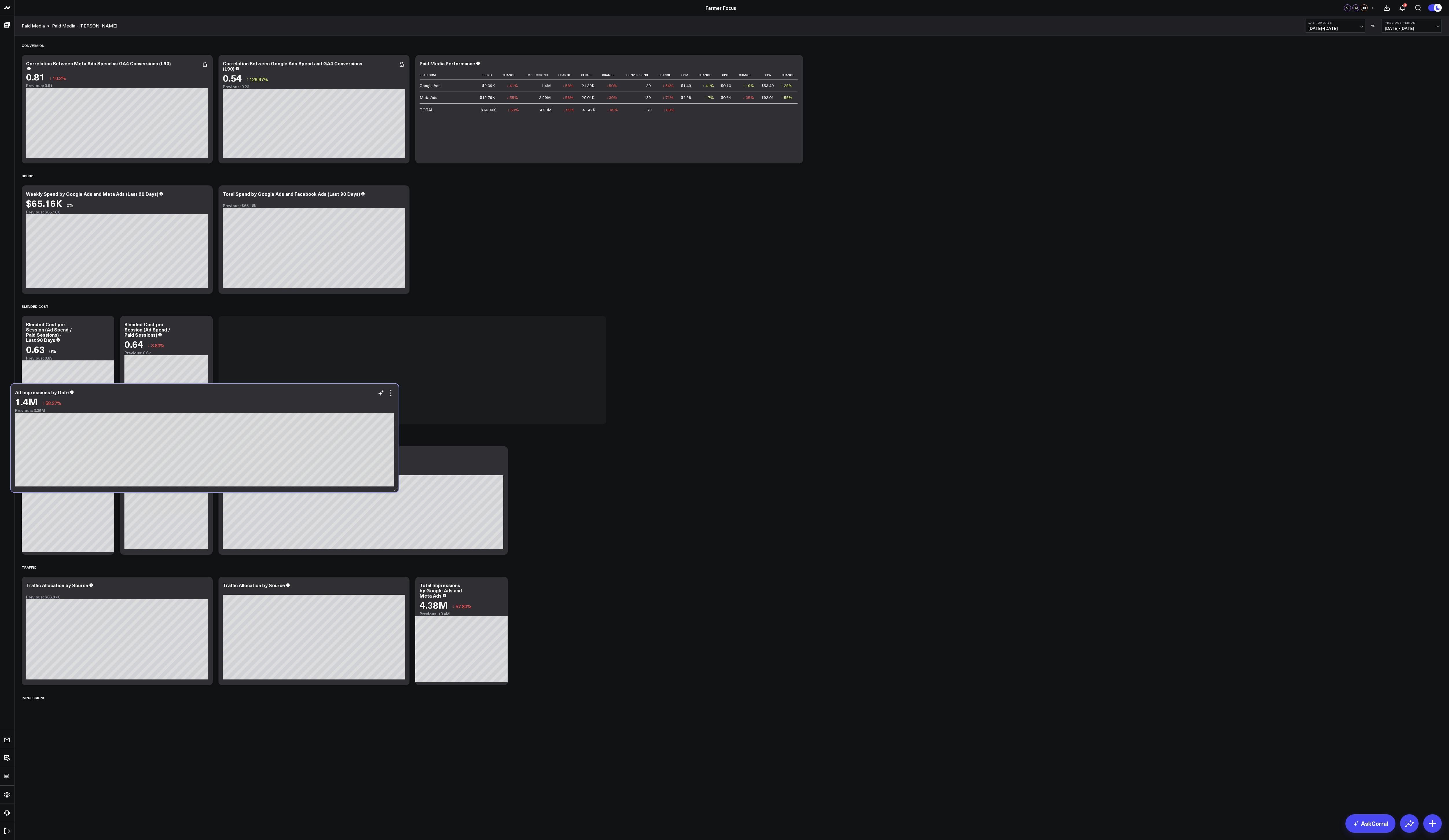
drag, startPoint x: 145, startPoint y: 720, endPoint x: 134, endPoint y: 396, distance: 324.2
click at [134, 280] on div "1.4M ↓ 58.27%" at bounding box center [205, 401] width 379 height 11
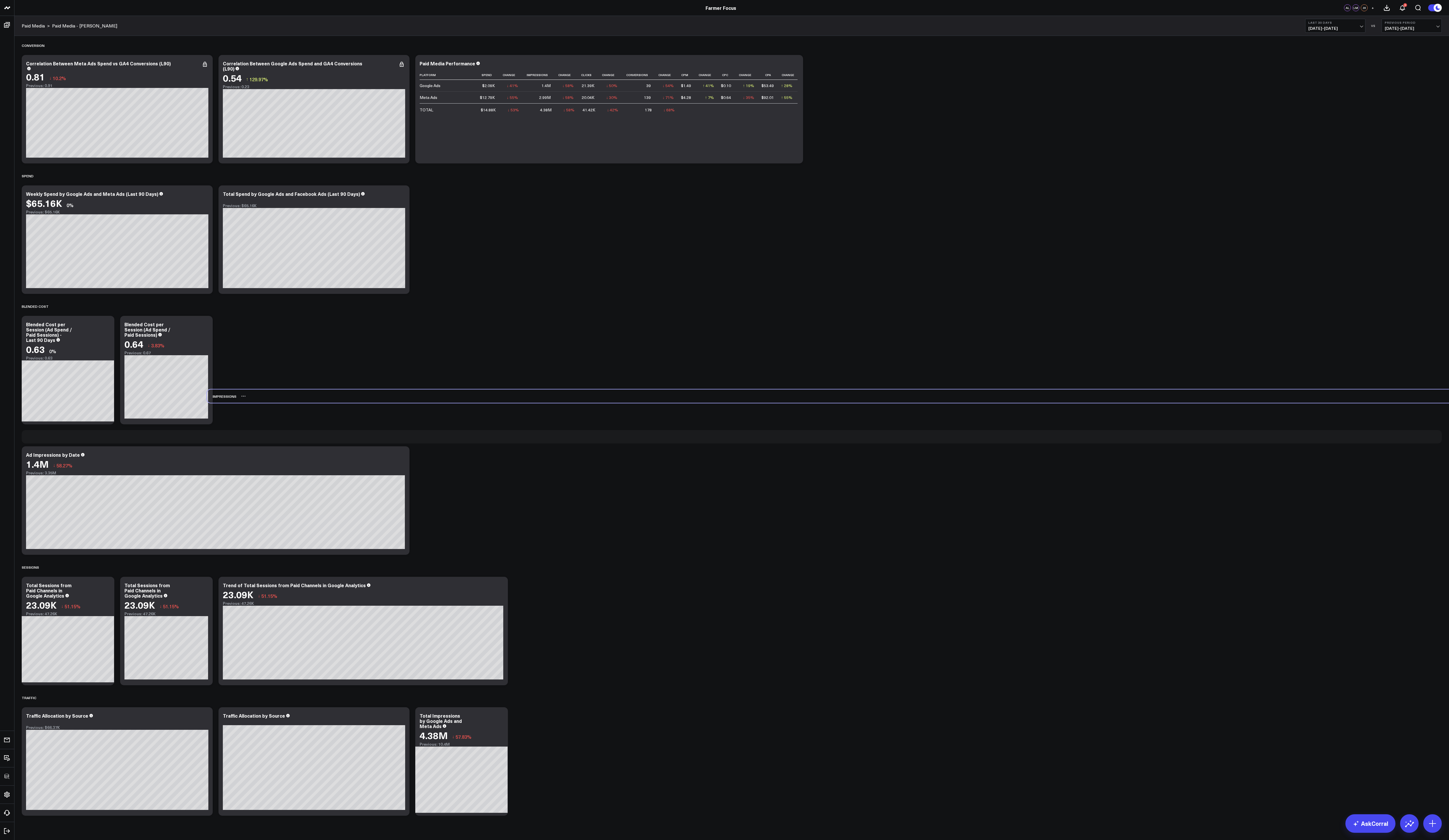
drag, startPoint x: 26, startPoint y: 698, endPoint x: 211, endPoint y: 397, distance: 353.3
click at [211, 280] on div "Impressions" at bounding box center [222, 396] width 29 height 13
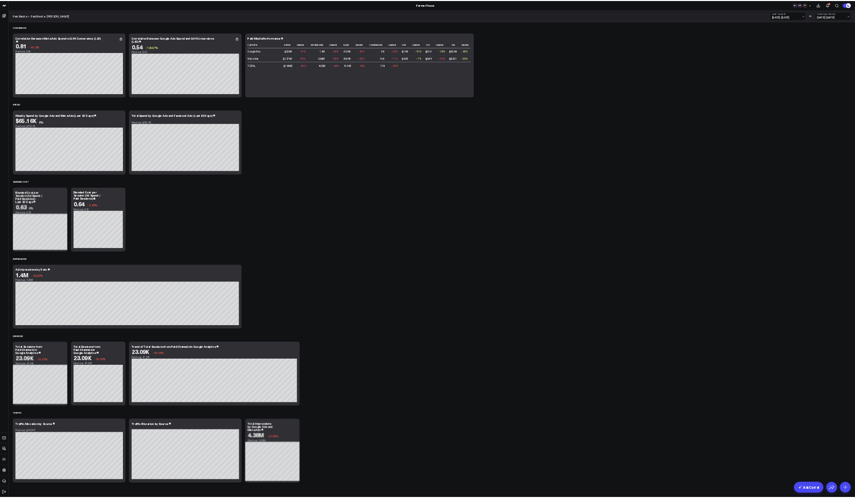
scroll to position [24, 0]
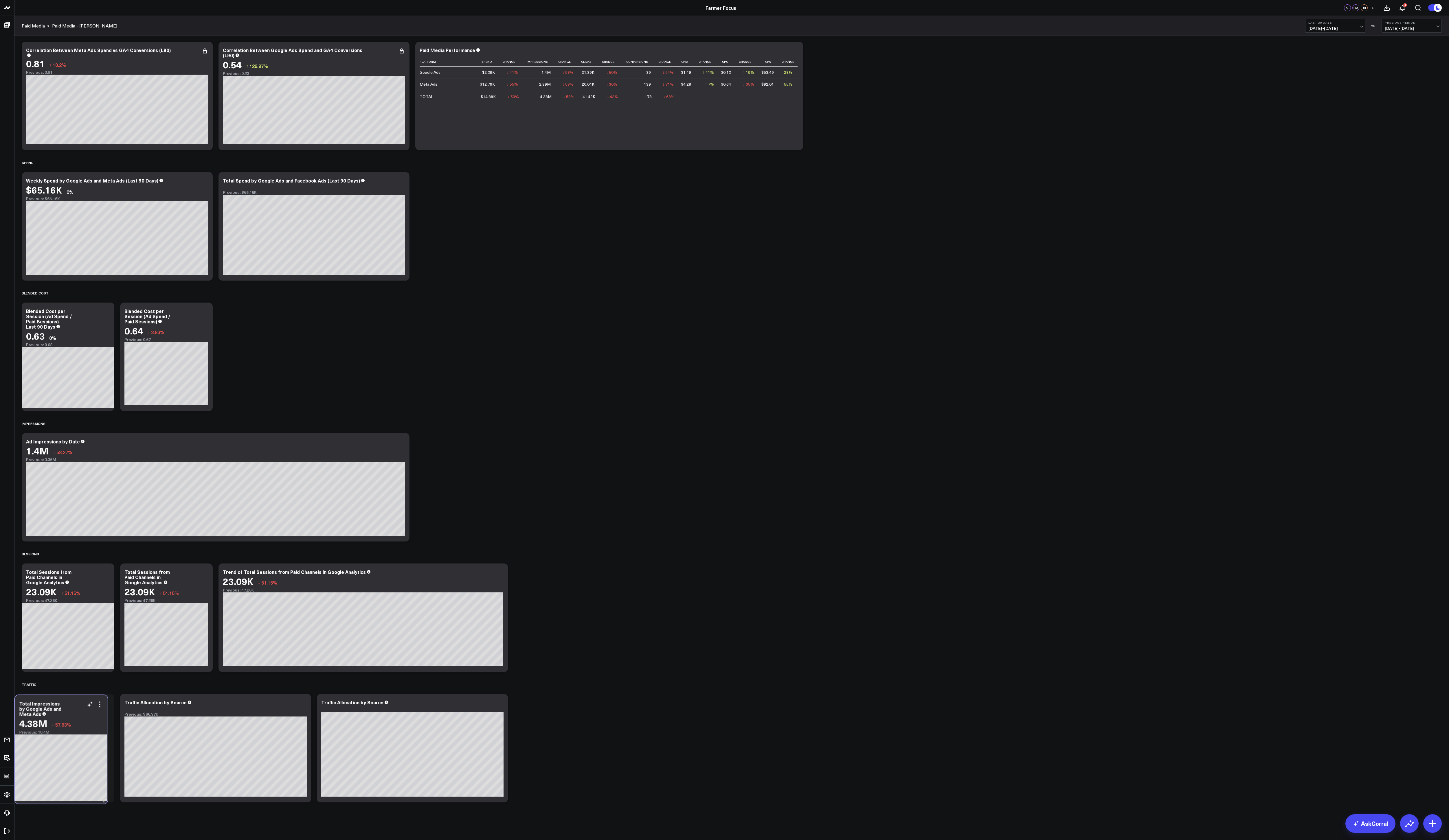
drag, startPoint x: 481, startPoint y: 704, endPoint x: 80, endPoint y: 706, distance: 401.0
click at [80, 280] on div "Total Impressions by Google Ads and Meta Ads" at bounding box center [61, 709] width 84 height 16
drag, startPoint x: 555, startPoint y: 819, endPoint x: 64, endPoint y: 715, distance: 501.9
click at [64, 280] on div "Conversion Modify via AI Copy link to widget Ask support Remove Create linked c…" at bounding box center [732, 431] width 1434 height 818
click at [82, 280] on div "Previous: 10.4M" at bounding box center [68, 731] width 84 height 4
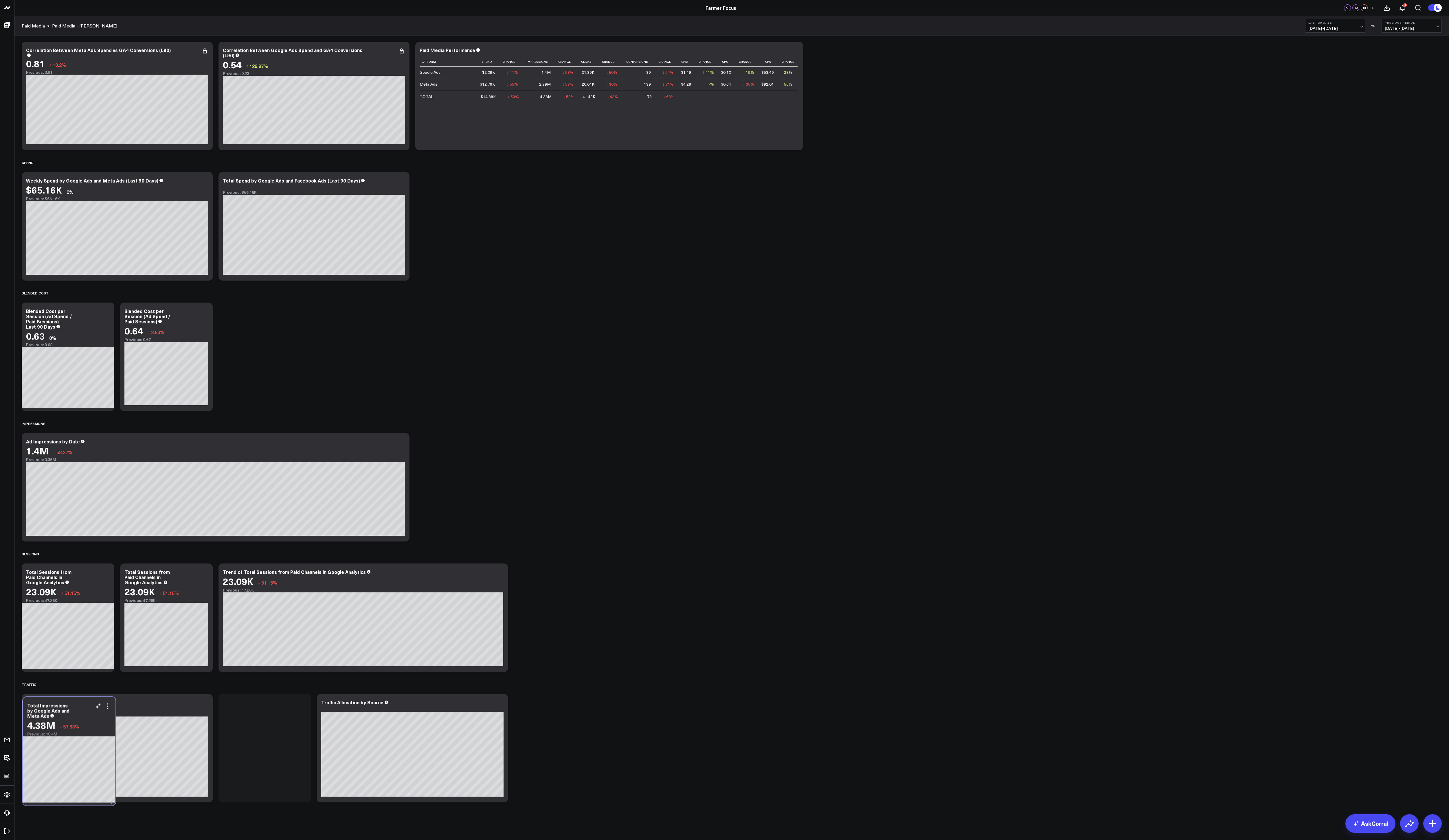
click at [68, 280] on span "57.83%" at bounding box center [71, 726] width 16 height 6
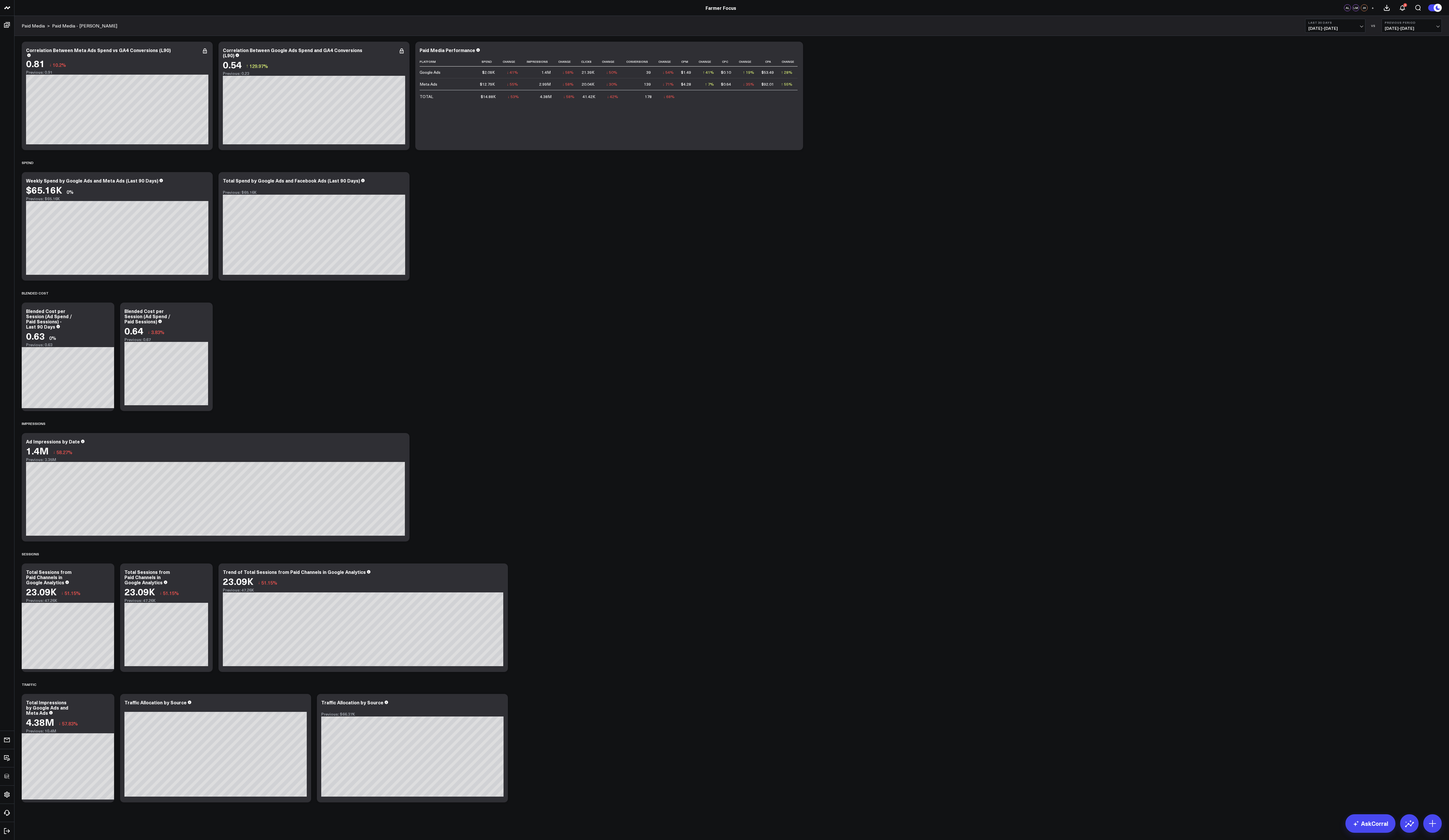
click at [199, 280] on div "Conversion Modify via AI Copy link to widget Ask support Remove Create linked c…" at bounding box center [731, 414] width 1426 height 783
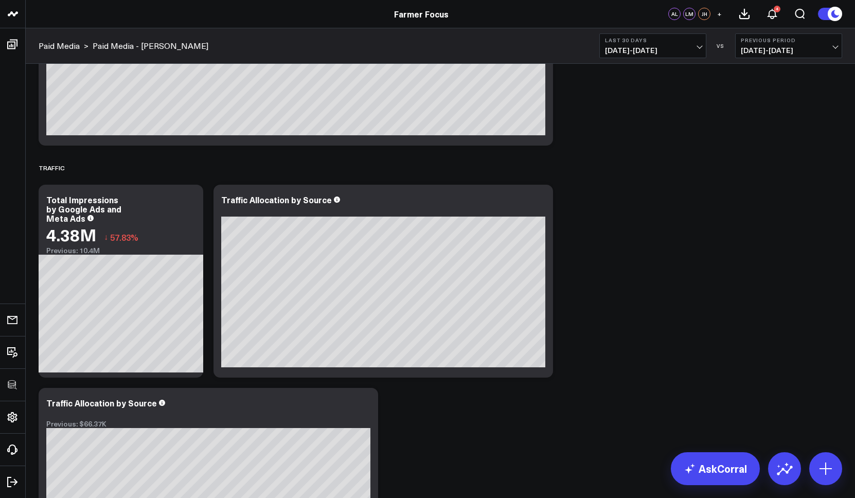
scroll to position [1483, 0]
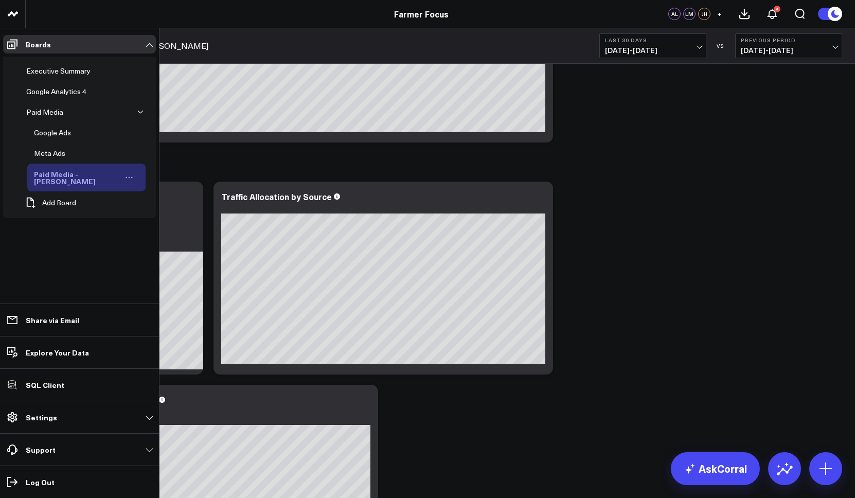
click at [125, 173] on icon "Open board menu" at bounding box center [129, 177] width 8 height 8
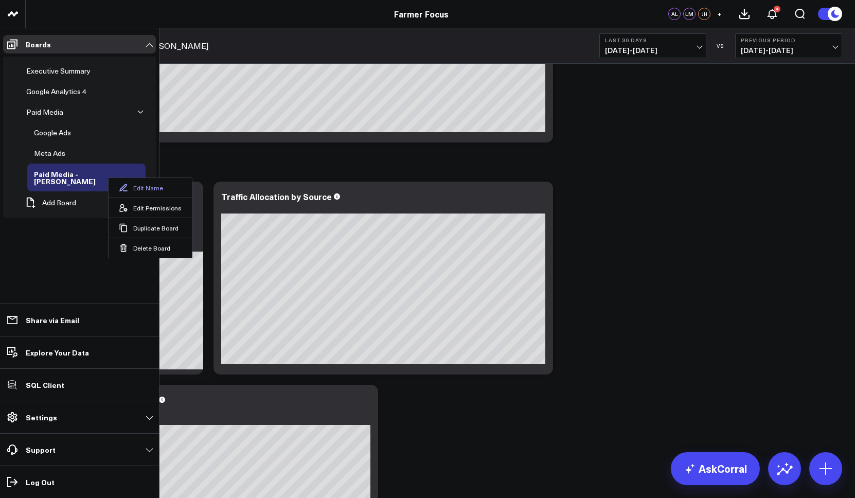
click at [141, 188] on button "Edit Name" at bounding box center [150, 188] width 83 height 20
drag, startPoint x: 79, startPoint y: 172, endPoint x: 98, endPoint y: 173, distance: 19.0
click at [98, 173] on div "Paid Media - Alex" at bounding box center [73, 178] width 84 height 20
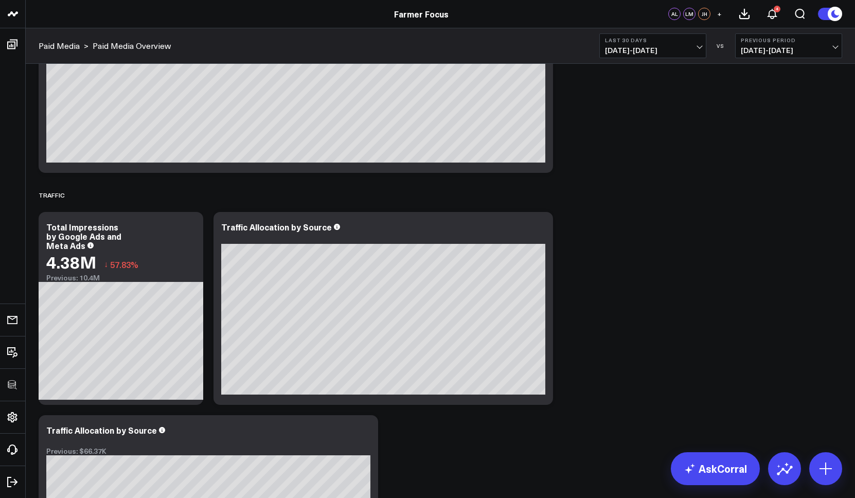
scroll to position [1451, 0]
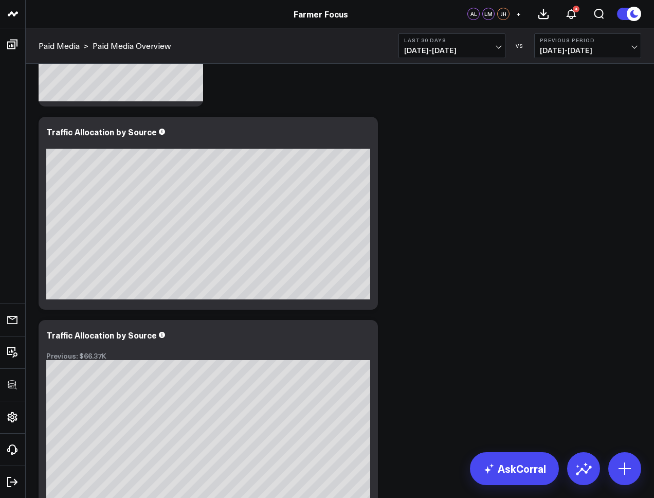
scroll to position [2036, 0]
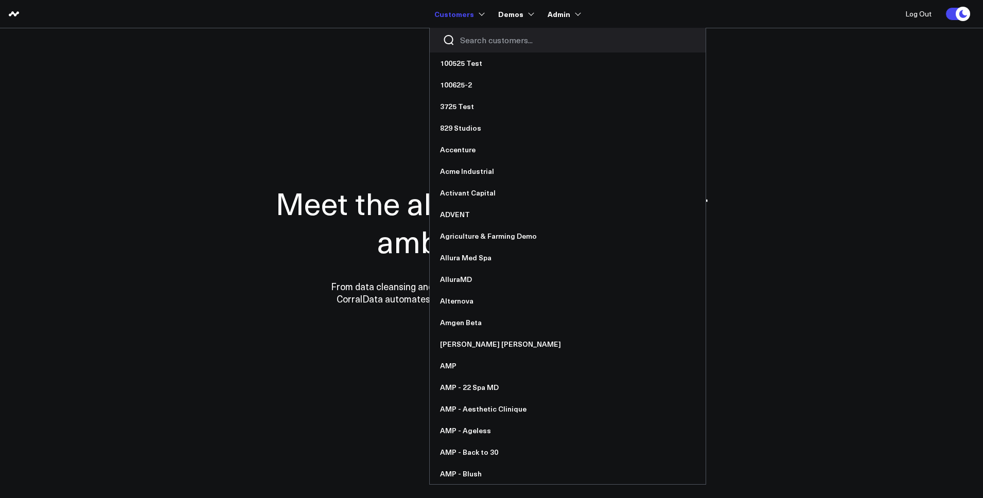
click at [490, 41] on input "Search customers input" at bounding box center [576, 39] width 233 height 11
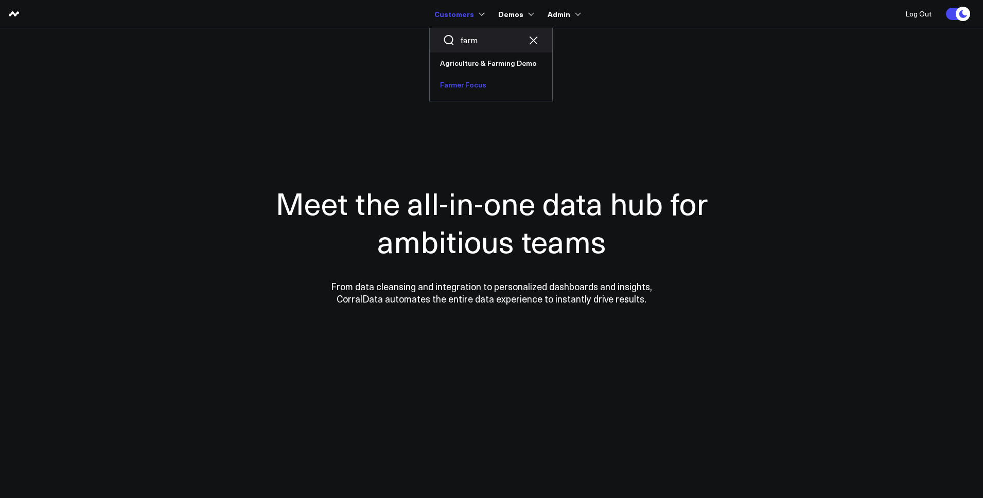
type input "farm"
click at [492, 89] on link "Farmer Focus" at bounding box center [491, 85] width 122 height 22
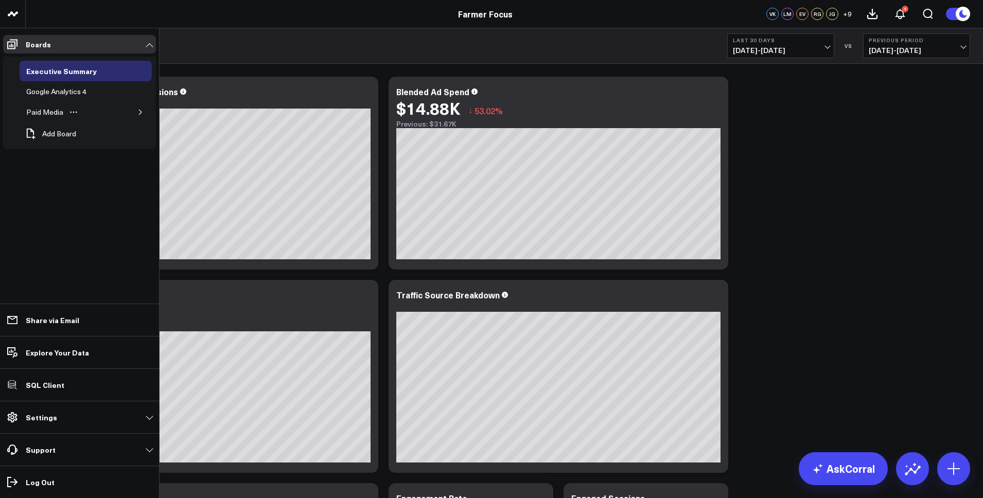
click at [139, 113] on icon "button" at bounding box center [140, 112] width 6 height 6
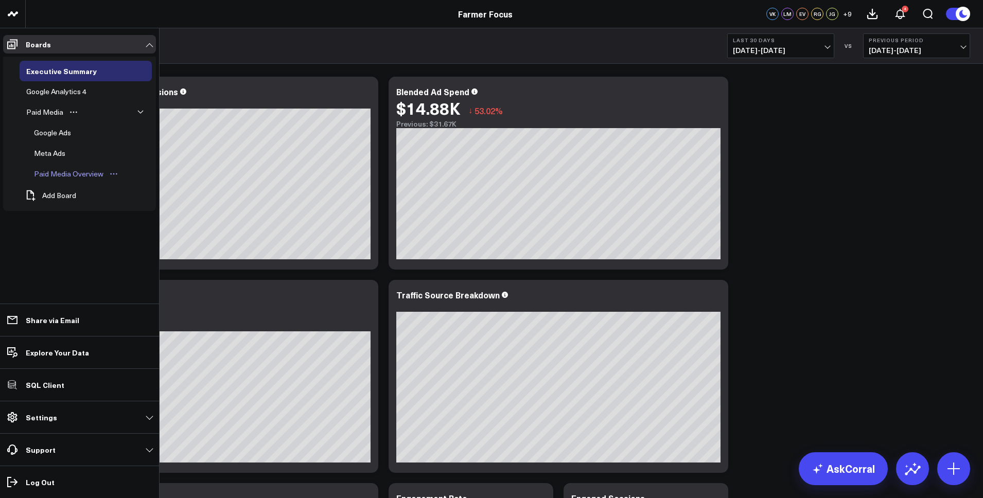
click at [55, 175] on div "Paid Media Overview" at bounding box center [68, 174] width 75 height 12
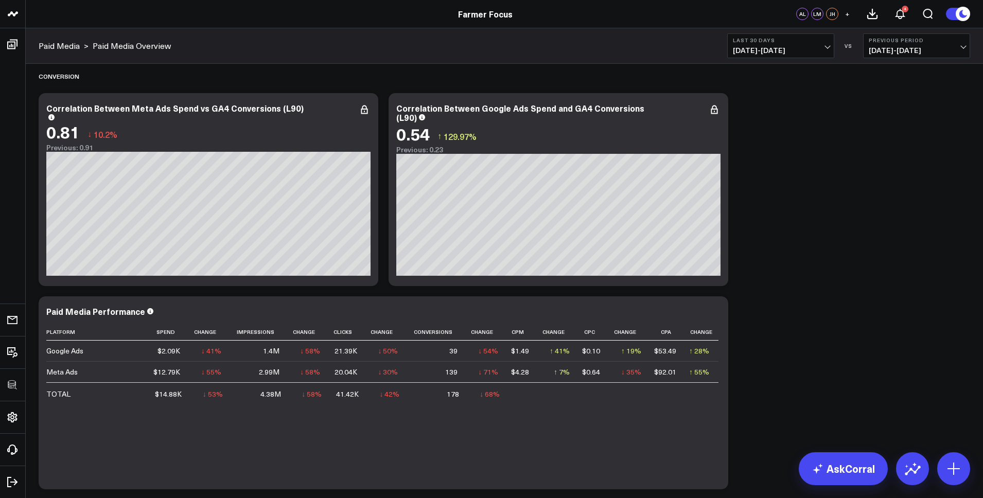
scroll to position [31, 0]
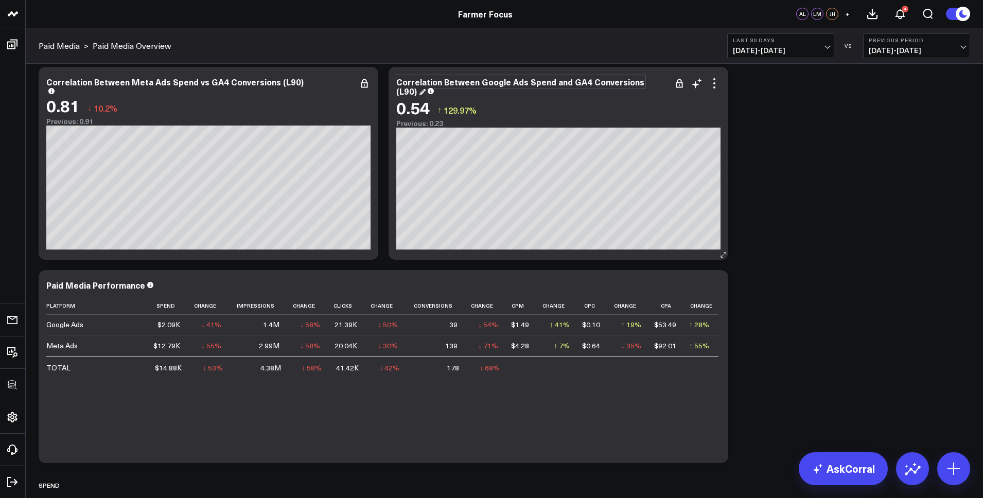
click at [633, 84] on div "Correlation Between Google Ads Spend and GA4 Conversions (L90)" at bounding box center [520, 86] width 248 height 21
click at [397, 90] on div "Correlation Between Google Ads Spend and GA4 Conversions (L90)" at bounding box center [520, 86] width 248 height 21
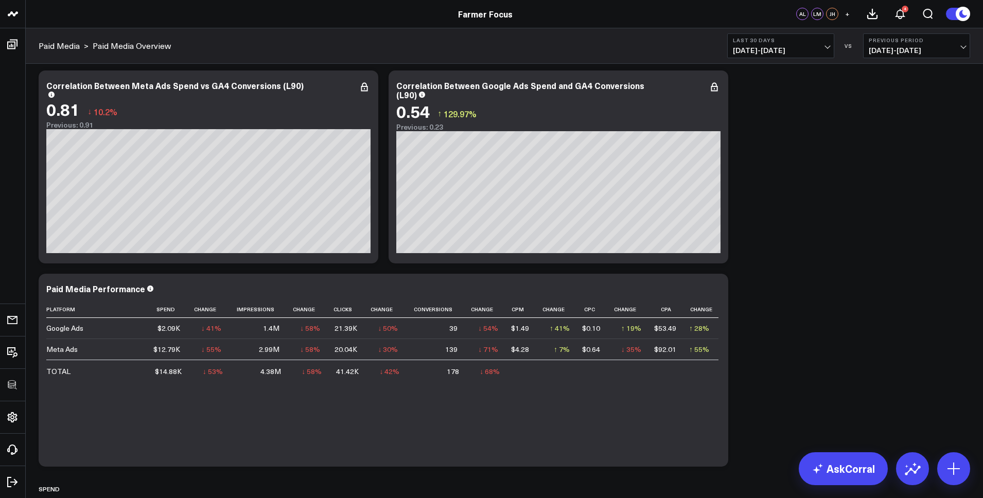
scroll to position [24, 0]
